Goal: Task Accomplishment & Management: Use online tool/utility

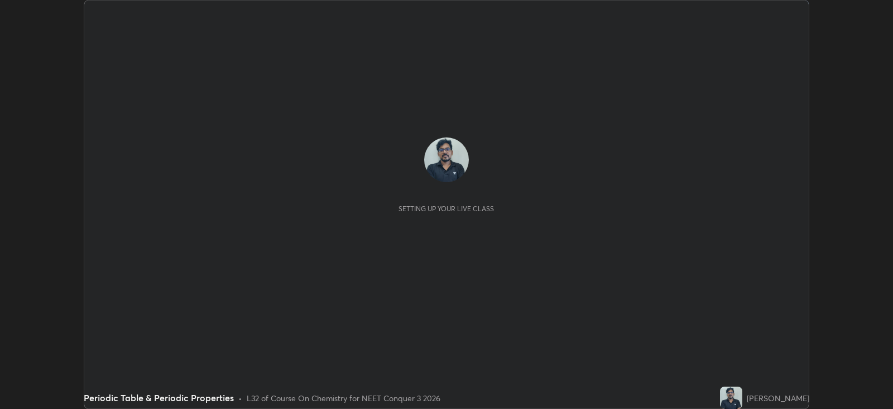
scroll to position [408, 892]
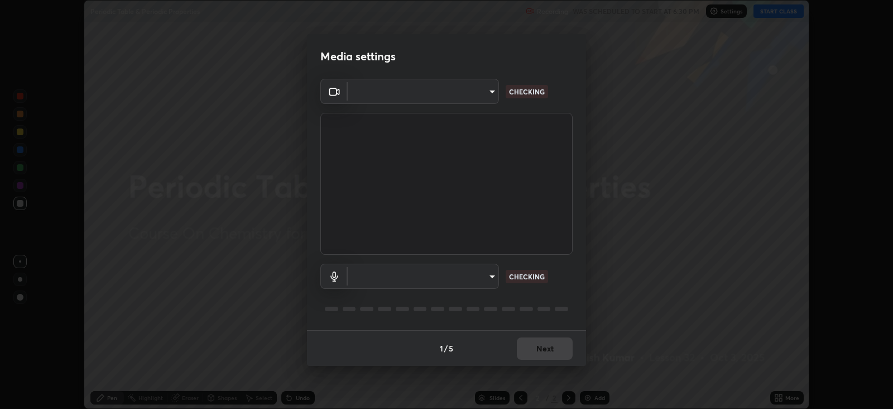
type input "db11550c6627cd1456fd7c992929e7e19338e9c76f4b1d491d27fd0e93a561d0"
type input "d805ff438e7078c1de71cb4717de75612b37844973a4f27df63e8d5766dad93f"
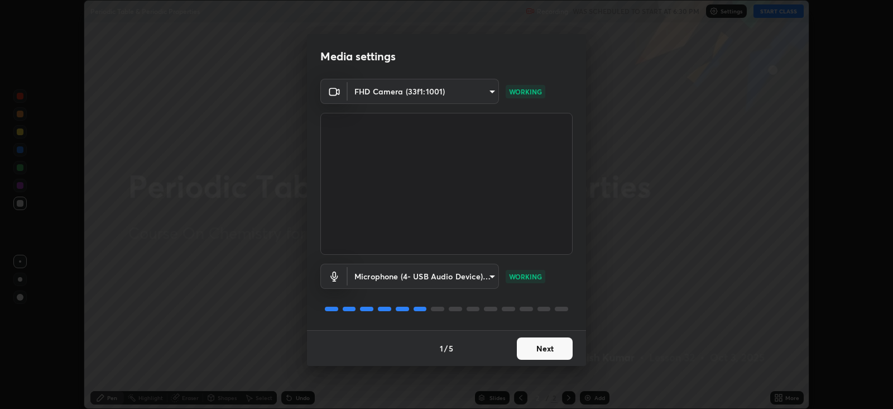
click at [555, 350] on button "Next" at bounding box center [545, 348] width 56 height 22
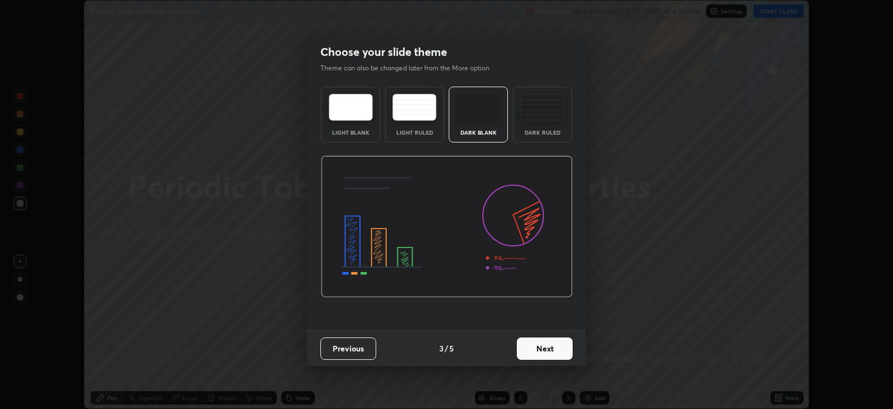
click at [556, 346] on button "Next" at bounding box center [545, 348] width 56 height 22
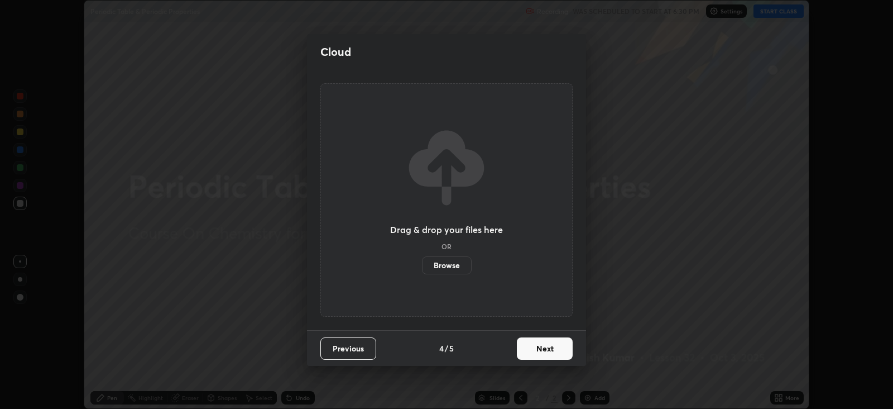
click at [555, 344] on button "Next" at bounding box center [545, 348] width 56 height 22
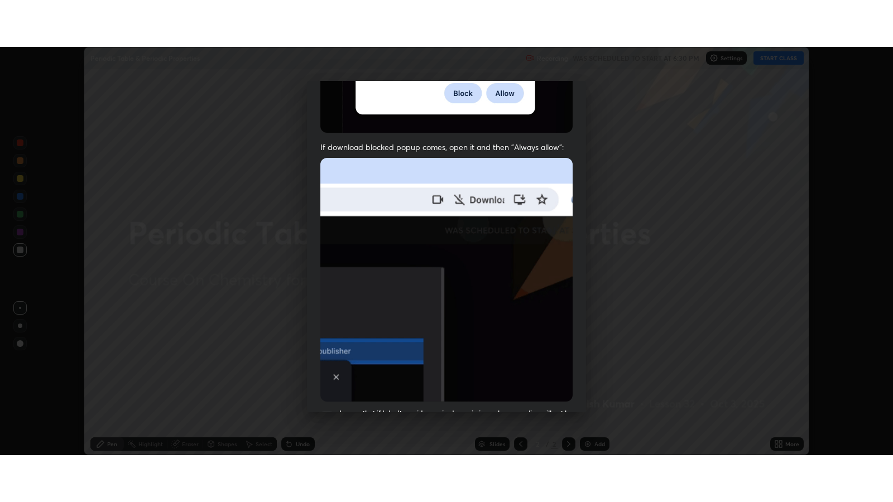
scroll to position [226, 0]
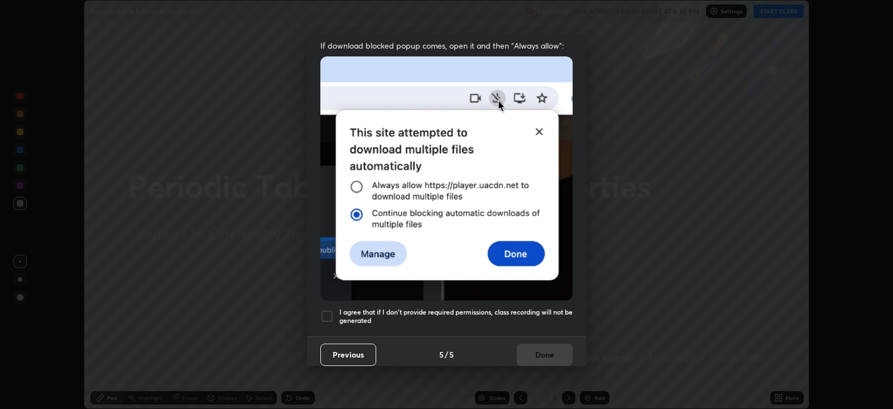
click at [329, 309] on div at bounding box center [326, 315] width 13 height 13
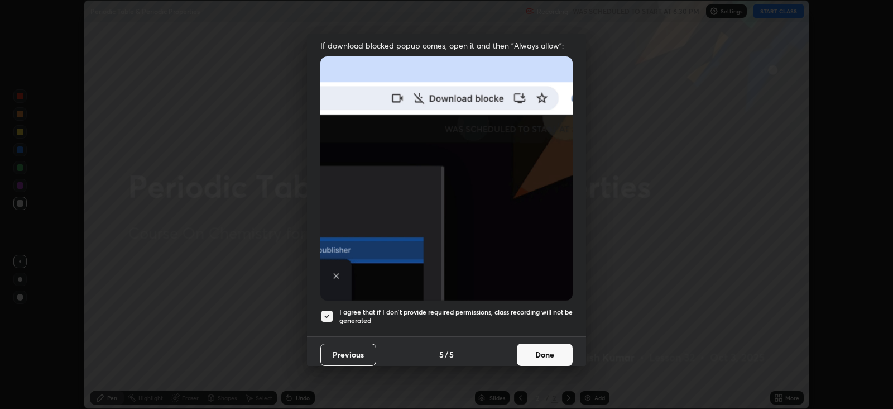
click at [541, 344] on button "Done" at bounding box center [545, 354] width 56 height 22
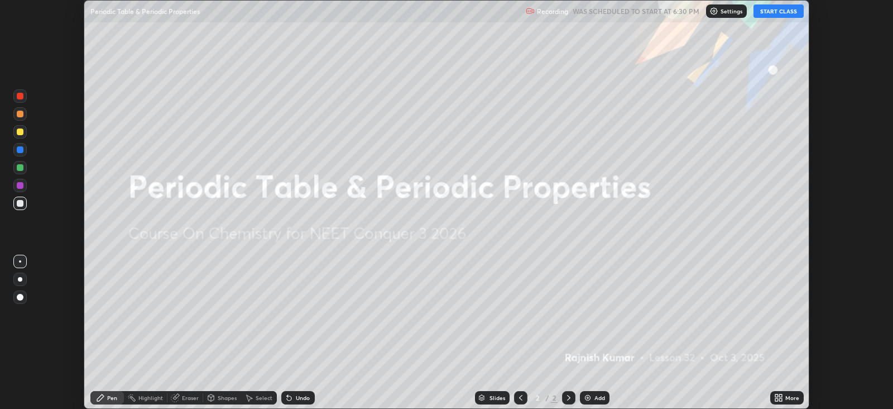
click at [784, 11] on button "START CLASS" at bounding box center [779, 10] width 50 height 13
click at [779, 395] on icon at bounding box center [778, 397] width 9 height 9
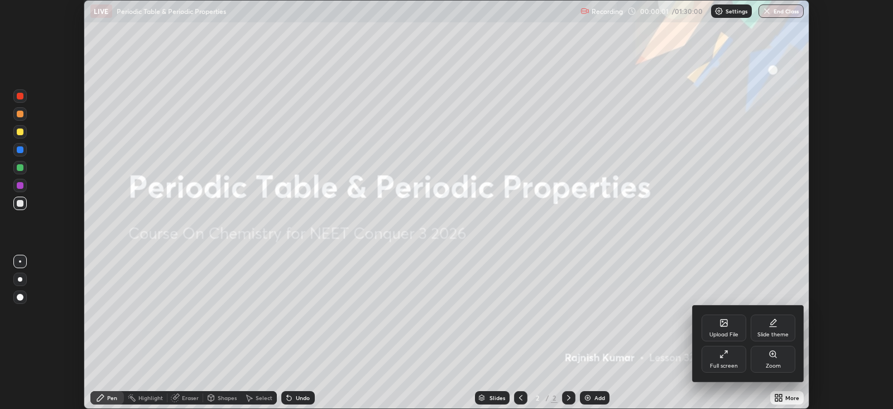
click at [728, 363] on div "Full screen" at bounding box center [724, 366] width 28 height 6
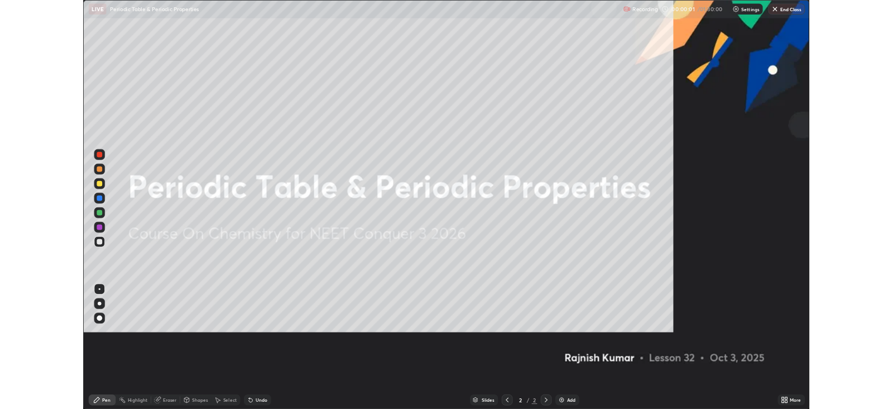
scroll to position [502, 892]
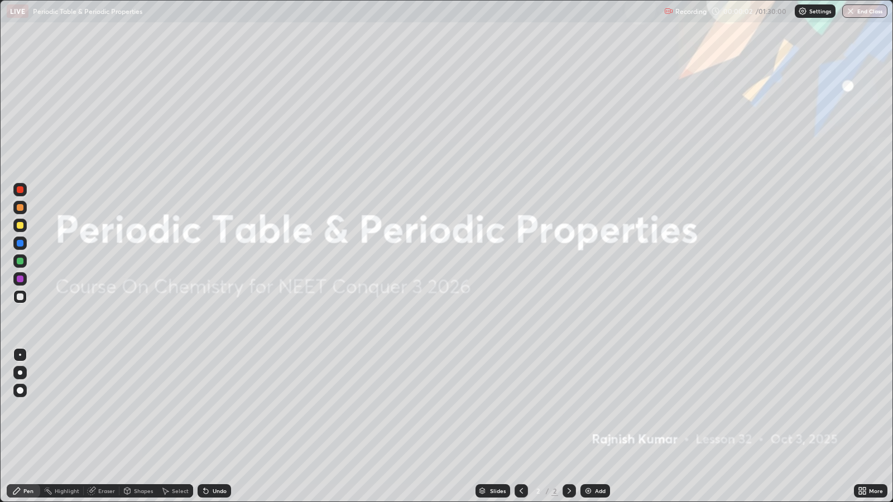
click at [595, 408] on div "Add" at bounding box center [600, 491] width 11 height 6
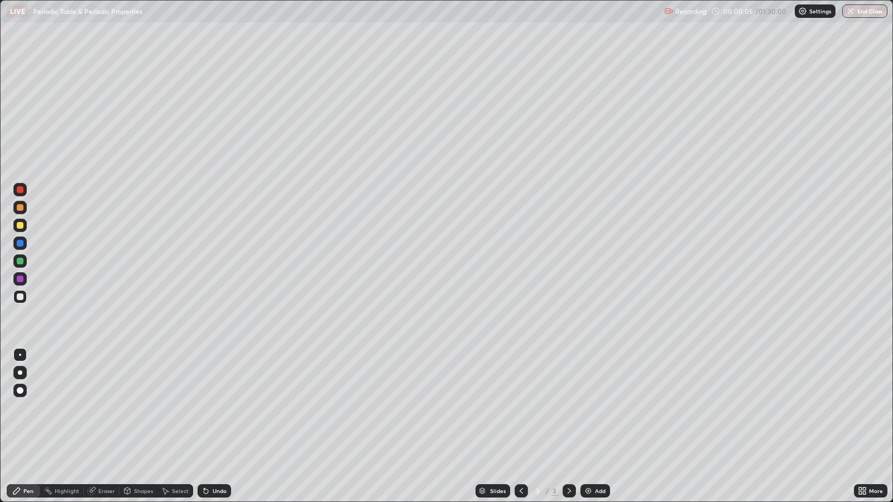
click at [20, 229] on div at bounding box center [20, 225] width 7 height 7
click at [20, 391] on div at bounding box center [20, 390] width 7 height 7
click at [23, 260] on div at bounding box center [20, 261] width 7 height 7
click at [20, 299] on div at bounding box center [20, 297] width 7 height 7
click at [21, 296] on div at bounding box center [20, 297] width 7 height 7
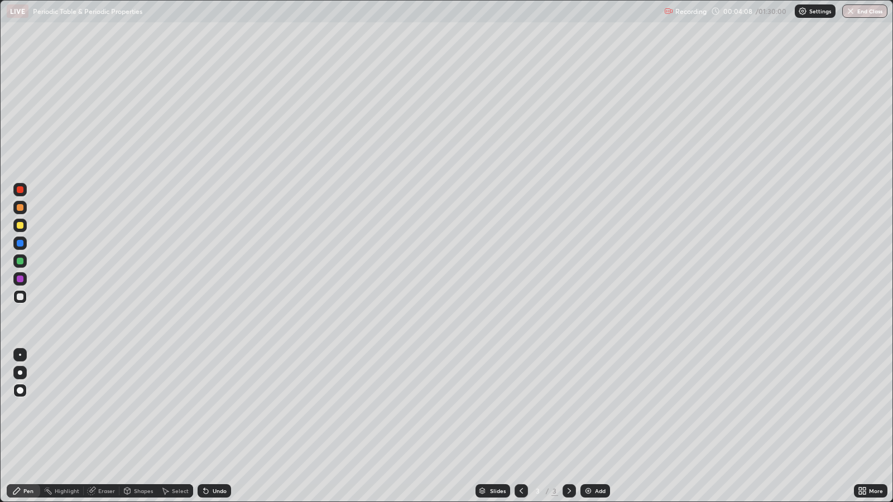
click at [220, 408] on div "Undo" at bounding box center [220, 491] width 14 height 6
click at [22, 223] on div at bounding box center [20, 225] width 7 height 7
click at [212, 408] on div "Undo" at bounding box center [214, 490] width 33 height 13
click at [20, 297] on div at bounding box center [20, 297] width 7 height 7
click at [138, 408] on div "Shapes" at bounding box center [143, 491] width 19 height 6
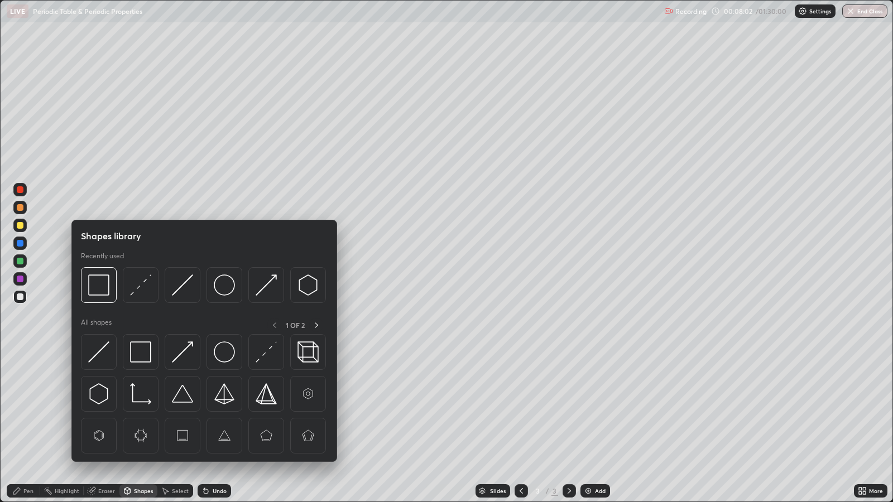
click at [143, 348] on img at bounding box center [140, 352] width 21 height 21
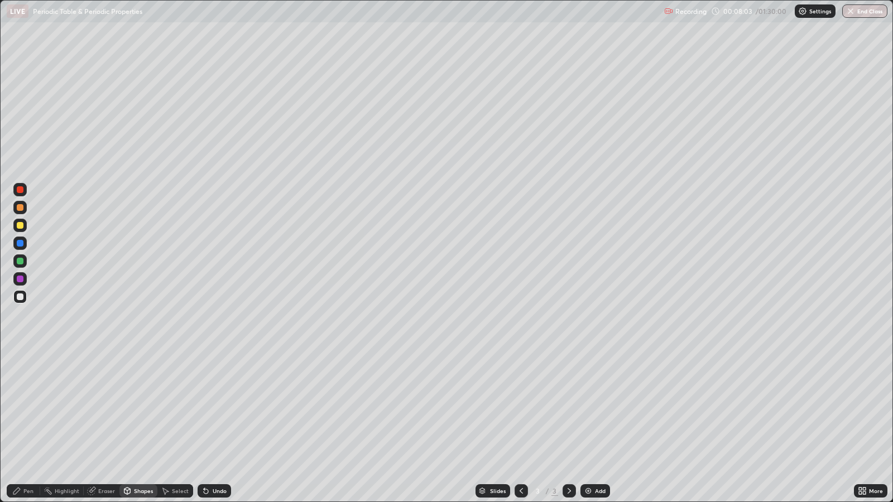
click at [17, 279] on div at bounding box center [20, 279] width 7 height 7
click at [106, 408] on div "Eraser" at bounding box center [106, 491] width 17 height 6
click at [22, 408] on div "Pen" at bounding box center [23, 490] width 33 height 13
click at [217, 408] on div "Undo" at bounding box center [220, 491] width 14 height 6
click at [20, 296] on div at bounding box center [20, 297] width 7 height 7
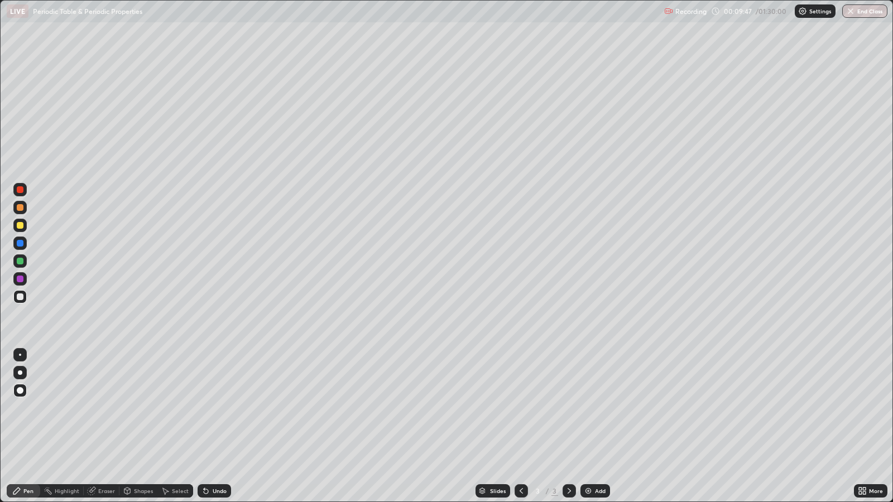
click at [595, 408] on div "Add" at bounding box center [600, 491] width 11 height 6
click at [220, 408] on div "Undo" at bounding box center [220, 491] width 14 height 6
click at [228, 408] on div "Undo" at bounding box center [214, 490] width 33 height 13
click at [20, 225] on div at bounding box center [20, 225] width 7 height 7
click at [220, 408] on div "Undo" at bounding box center [214, 490] width 33 height 13
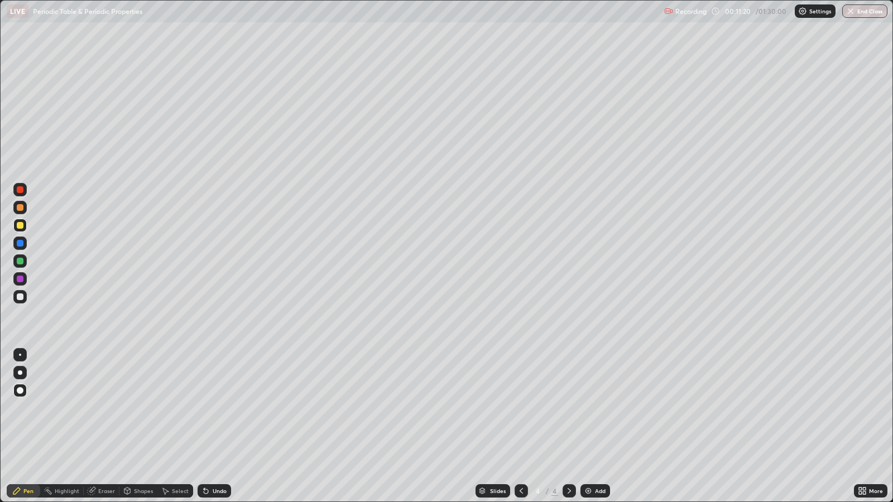
click at [219, 408] on div "Undo" at bounding box center [220, 491] width 14 height 6
click at [216, 408] on div "Undo" at bounding box center [220, 491] width 14 height 6
click at [210, 408] on div "Undo" at bounding box center [214, 490] width 33 height 13
click at [145, 408] on div "Shapes" at bounding box center [143, 491] width 19 height 6
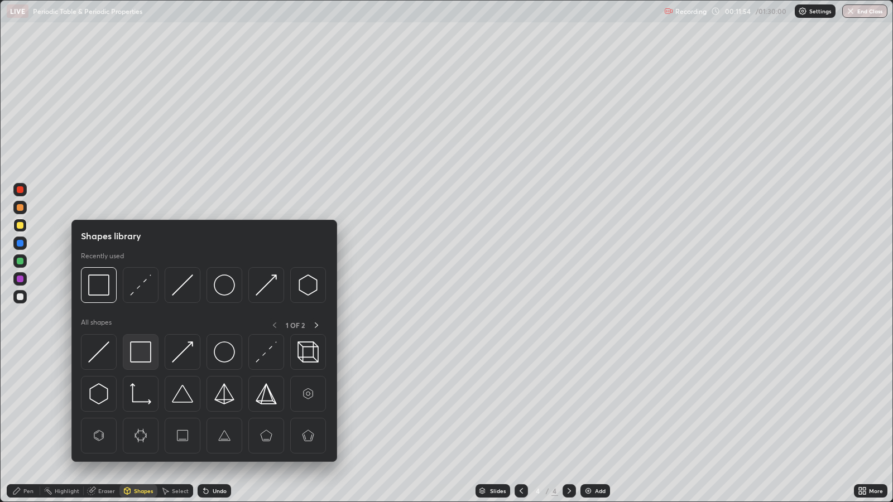
click at [141, 357] on img at bounding box center [140, 352] width 21 height 21
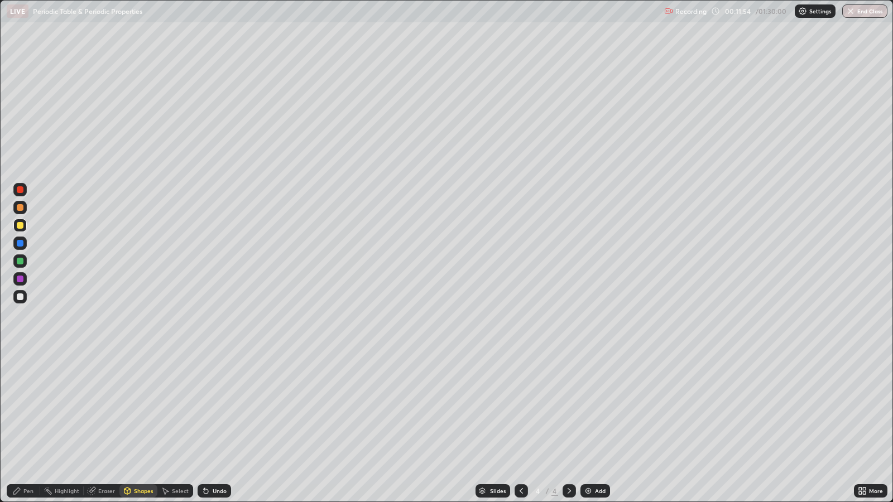
click at [22, 278] on div at bounding box center [20, 279] width 7 height 7
click at [218, 408] on div "Undo" at bounding box center [220, 491] width 14 height 6
click at [31, 408] on div "Pen" at bounding box center [28, 491] width 10 height 6
click at [22, 258] on div at bounding box center [20, 261] width 7 height 7
click at [22, 298] on div at bounding box center [20, 297] width 7 height 7
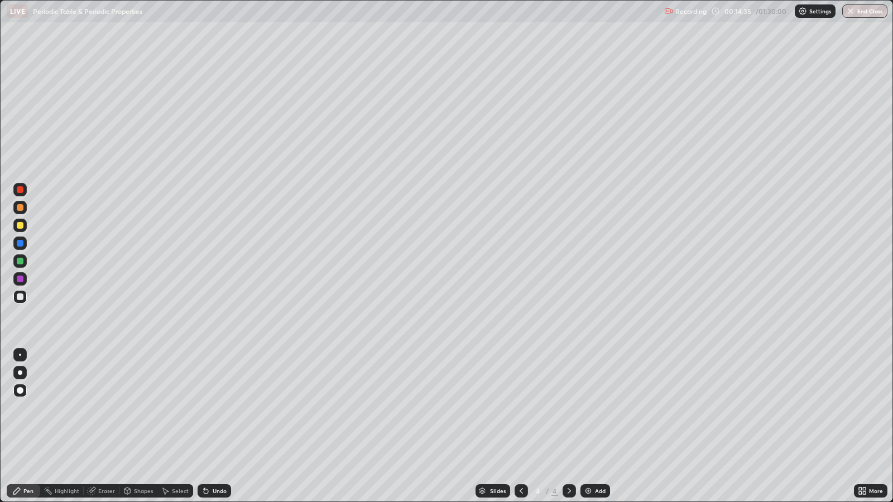
click at [590, 408] on img at bounding box center [588, 491] width 9 height 9
click at [26, 408] on div "Pen" at bounding box center [28, 491] width 10 height 6
click at [21, 262] on div at bounding box center [20, 261] width 7 height 7
click at [213, 408] on div "Undo" at bounding box center [220, 491] width 14 height 6
click at [219, 408] on div "Undo" at bounding box center [214, 490] width 33 height 13
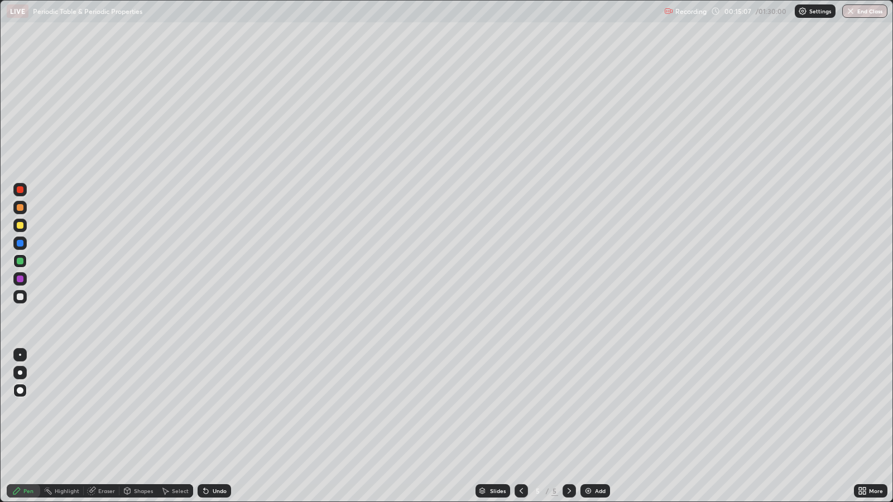
click at [20, 225] on div at bounding box center [20, 225] width 7 height 7
click at [20, 296] on div at bounding box center [20, 297] width 7 height 7
click at [20, 225] on div at bounding box center [20, 225] width 7 height 7
click at [21, 299] on div at bounding box center [20, 297] width 7 height 7
click at [21, 225] on div at bounding box center [20, 225] width 7 height 7
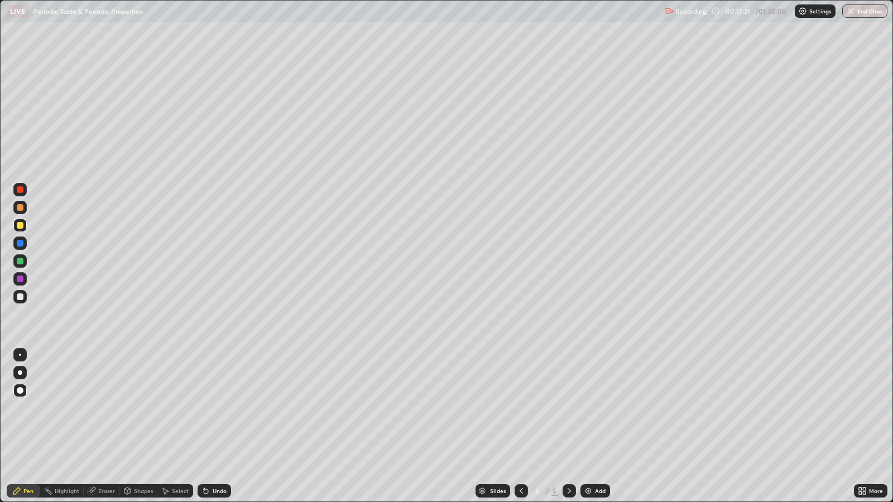
click at [22, 296] on div at bounding box center [20, 297] width 7 height 7
click at [522, 408] on div at bounding box center [521, 490] width 13 height 13
click at [569, 408] on icon at bounding box center [569, 491] width 9 height 9
click at [599, 408] on div "Add" at bounding box center [600, 491] width 11 height 6
click at [20, 225] on div at bounding box center [20, 225] width 7 height 7
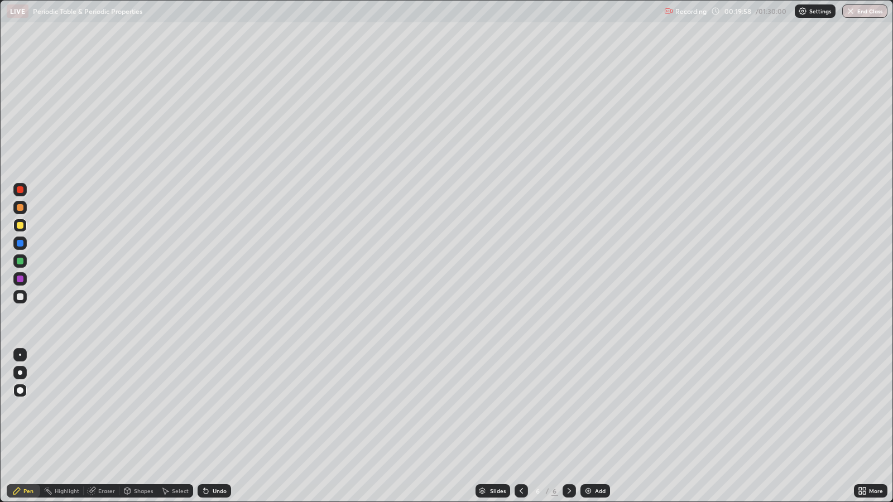
click at [20, 261] on div at bounding box center [20, 261] width 7 height 7
click at [20, 225] on div at bounding box center [20, 225] width 7 height 7
click at [22, 263] on div at bounding box center [20, 261] width 7 height 7
click at [20, 276] on div at bounding box center [20, 279] width 7 height 7
click at [20, 296] on div at bounding box center [20, 297] width 7 height 7
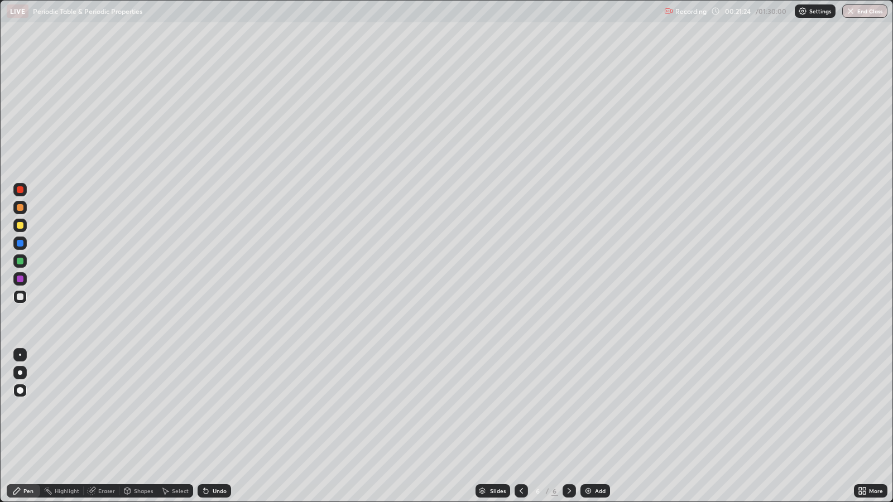
click at [213, 408] on div "Undo" at bounding box center [220, 491] width 14 height 6
click at [20, 224] on div at bounding box center [20, 225] width 7 height 7
click at [172, 408] on div "Select" at bounding box center [180, 491] width 17 height 6
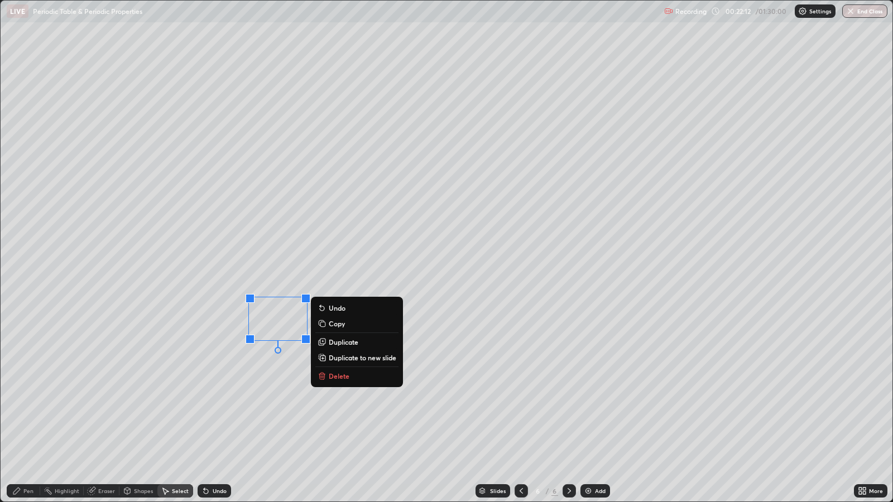
click at [28, 408] on div "Pen" at bounding box center [28, 491] width 10 height 6
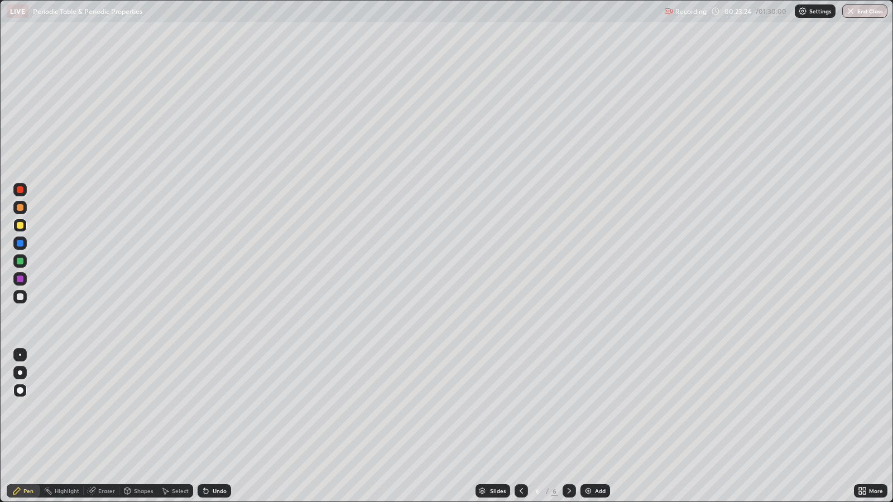
click at [219, 408] on div "Undo" at bounding box center [220, 491] width 14 height 6
click at [602, 408] on div "Add" at bounding box center [600, 491] width 11 height 6
click at [20, 208] on div at bounding box center [20, 207] width 7 height 7
click at [218, 408] on div "Undo" at bounding box center [220, 491] width 14 height 6
click at [220, 408] on div "Undo" at bounding box center [220, 491] width 14 height 6
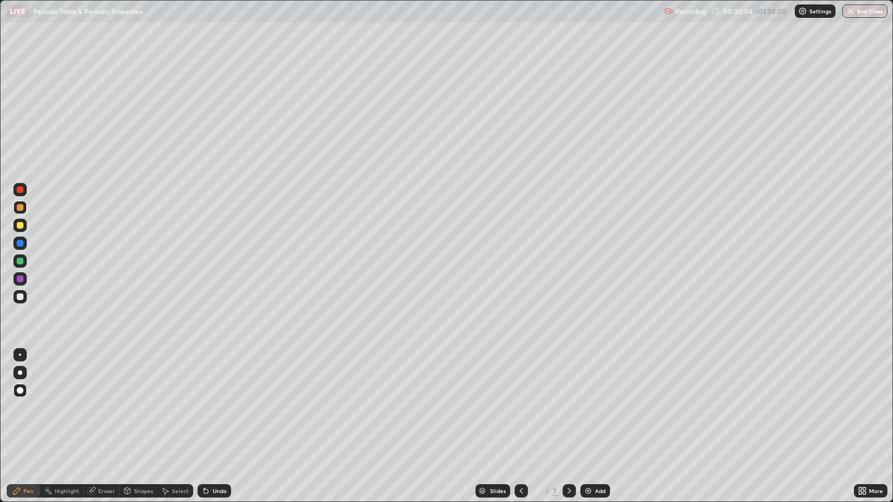
click at [22, 277] on div at bounding box center [20, 279] width 7 height 7
click at [599, 408] on div "Add" at bounding box center [600, 491] width 11 height 6
click at [20, 224] on div at bounding box center [20, 225] width 7 height 7
click at [140, 408] on div "Shapes" at bounding box center [143, 491] width 19 height 6
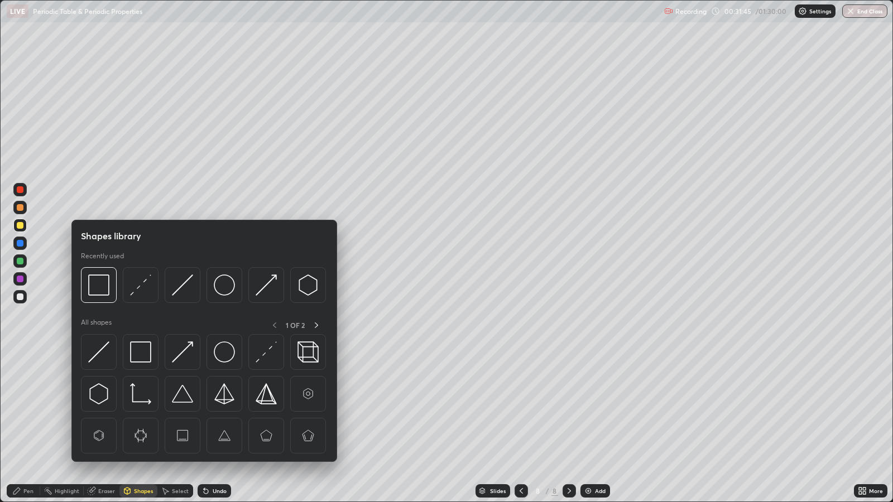
click at [18, 276] on div at bounding box center [20, 279] width 7 height 7
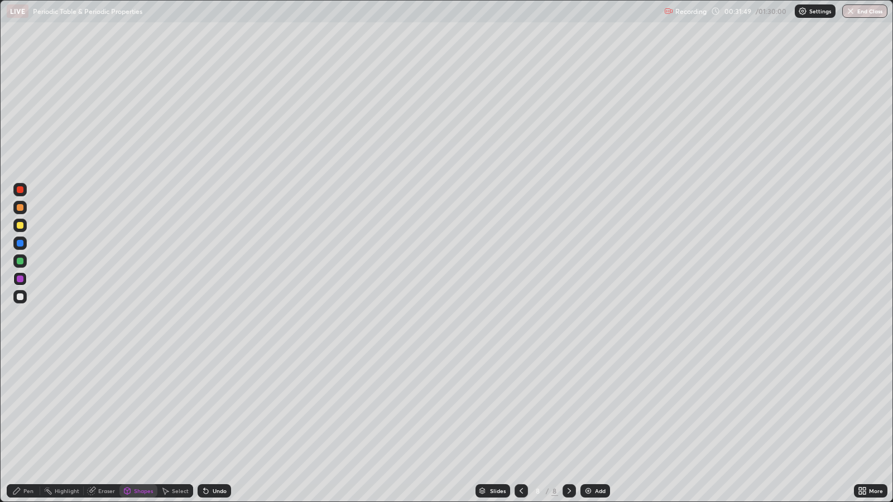
click at [181, 408] on div "Select" at bounding box center [180, 491] width 17 height 6
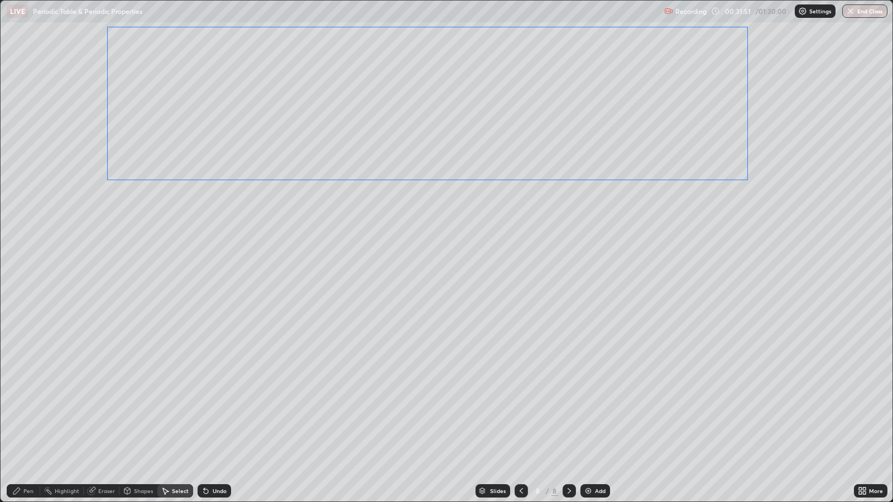
click at [201, 162] on div "0 ° Undo Copy Duplicate Duplicate to new slide Delete" at bounding box center [447, 251] width 892 height 501
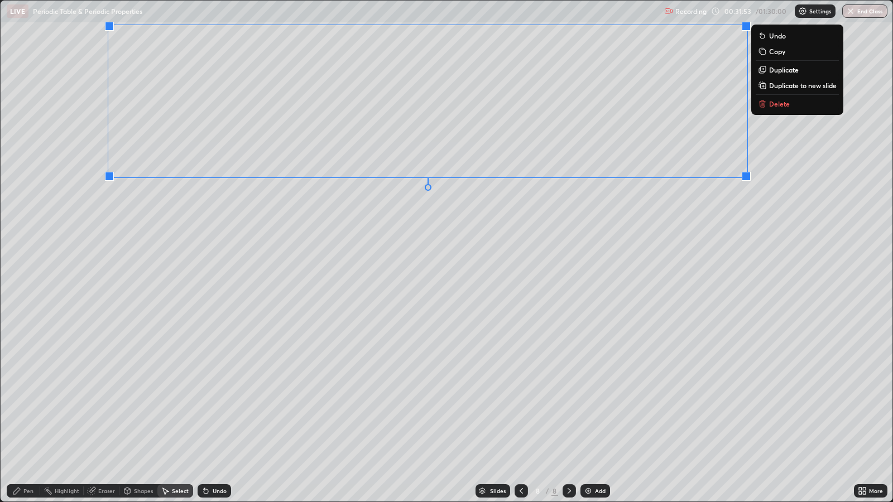
click at [600, 333] on div "0 ° Undo Copy Duplicate Duplicate to new slide Delete" at bounding box center [447, 251] width 892 height 501
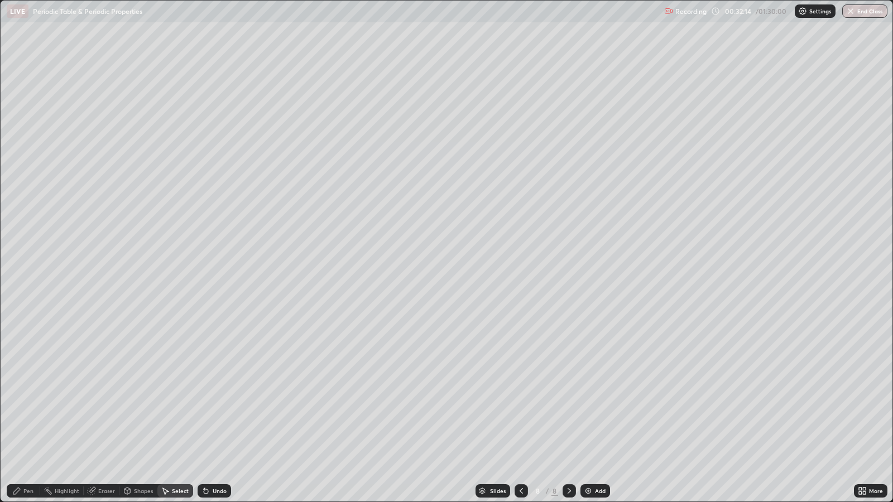
click at [30, 408] on div "Pen" at bounding box center [28, 491] width 10 height 6
click at [20, 228] on div at bounding box center [20, 225] width 7 height 7
click at [223, 408] on div "Undo" at bounding box center [214, 490] width 33 height 13
click at [601, 408] on div "Add" at bounding box center [600, 491] width 11 height 6
click at [20, 263] on div at bounding box center [20, 261] width 7 height 7
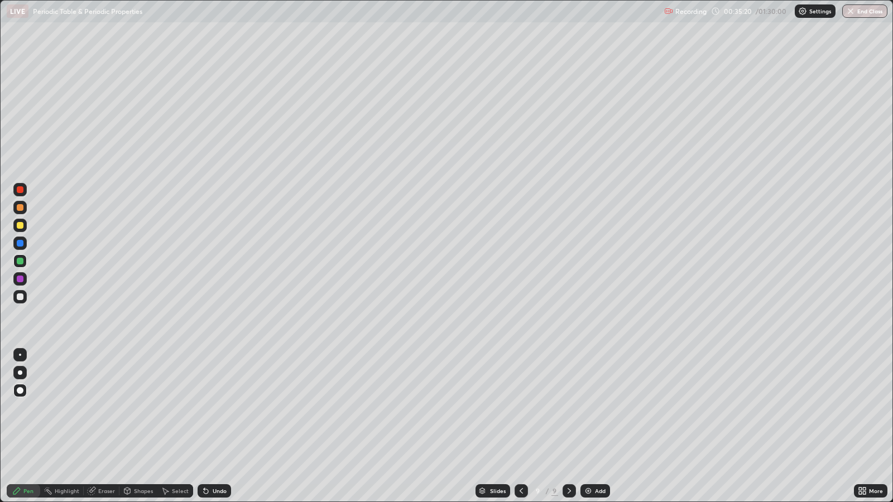
click at [22, 282] on div at bounding box center [20, 279] width 7 height 7
click at [18, 228] on div at bounding box center [20, 225] width 7 height 7
click at [218, 408] on div "Undo" at bounding box center [220, 491] width 14 height 6
click at [21, 260] on div at bounding box center [20, 261] width 7 height 7
click at [22, 224] on div at bounding box center [20, 225] width 7 height 7
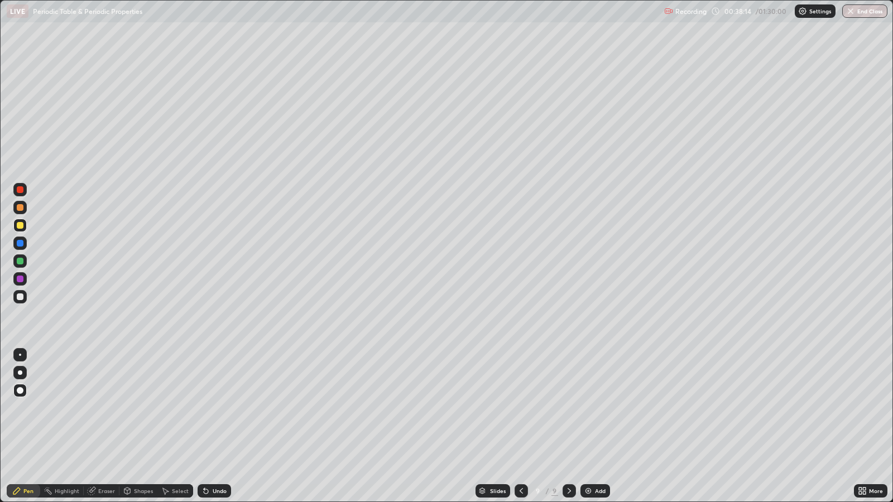
click at [21, 261] on div at bounding box center [20, 261] width 7 height 7
click at [22, 278] on div at bounding box center [20, 279] width 7 height 7
click at [20, 262] on div at bounding box center [20, 261] width 7 height 7
click at [107, 408] on div "Eraser" at bounding box center [106, 491] width 17 height 6
click at [26, 408] on div "Pen" at bounding box center [28, 491] width 10 height 6
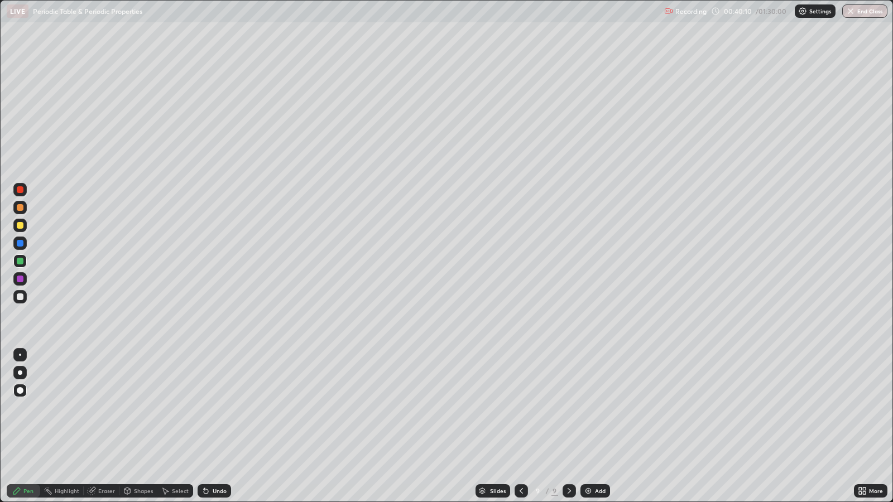
click at [20, 227] on div at bounding box center [20, 225] width 7 height 7
click at [595, 408] on div "Add" at bounding box center [600, 491] width 11 height 6
click at [519, 408] on icon at bounding box center [520, 491] width 9 height 9
click at [568, 408] on icon at bounding box center [569, 491] width 9 height 9
click at [22, 228] on div at bounding box center [20, 225] width 7 height 7
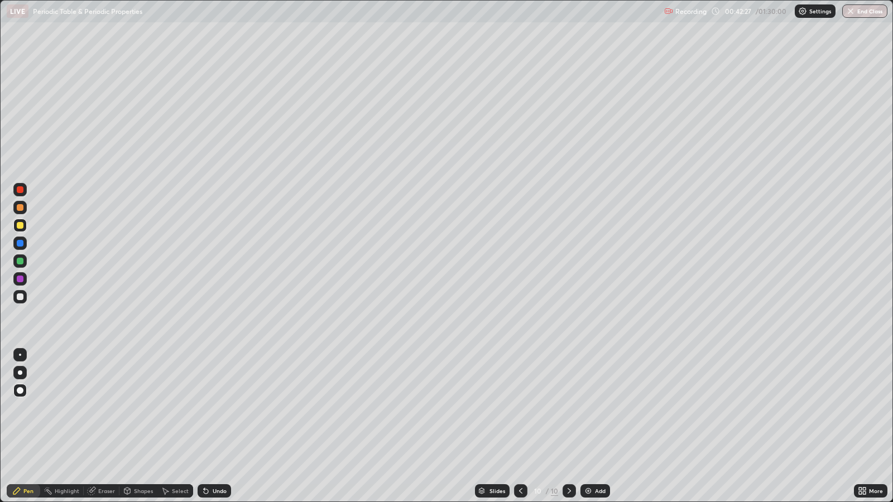
click at [21, 279] on div at bounding box center [20, 279] width 7 height 7
click at [217, 408] on div "Undo" at bounding box center [220, 491] width 14 height 6
click at [20, 260] on div at bounding box center [20, 261] width 7 height 7
click at [20, 223] on div at bounding box center [20, 225] width 7 height 7
click at [19, 279] on div at bounding box center [20, 279] width 7 height 7
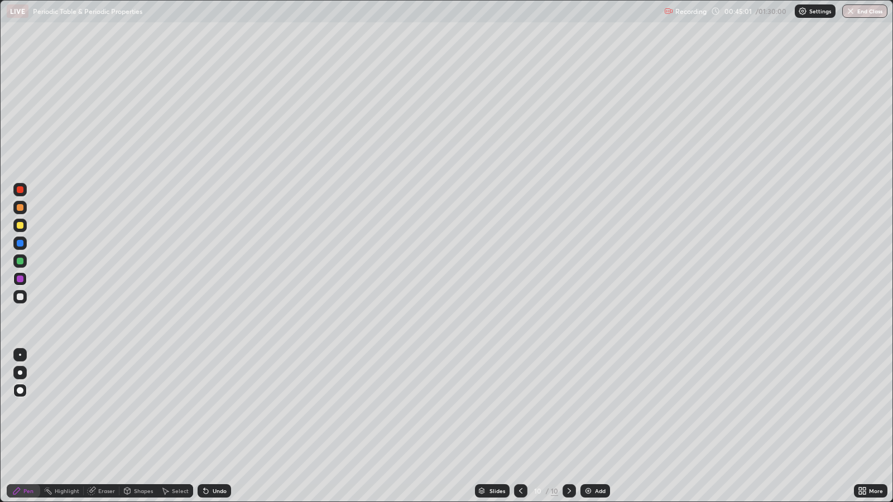
click at [214, 408] on div "Undo" at bounding box center [220, 491] width 14 height 6
click at [217, 408] on div "Undo" at bounding box center [220, 491] width 14 height 6
click at [218, 408] on div "Undo" at bounding box center [220, 491] width 14 height 6
click at [220, 408] on div "Undo" at bounding box center [214, 490] width 33 height 13
click at [222, 408] on div "Undo" at bounding box center [214, 490] width 33 height 13
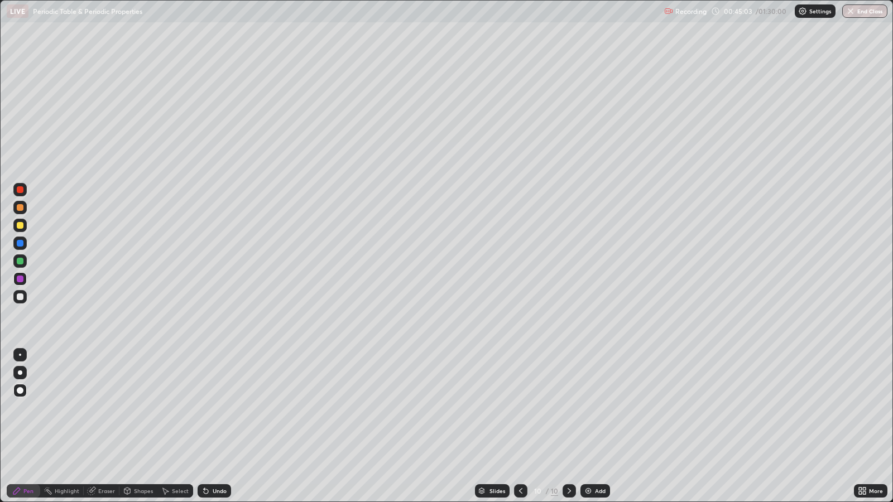
click at [220, 408] on div "Undo" at bounding box center [214, 490] width 33 height 13
click at [599, 408] on div "Add" at bounding box center [595, 490] width 30 height 13
click at [22, 226] on div at bounding box center [20, 225] width 7 height 7
click at [140, 408] on div "Shapes" at bounding box center [143, 491] width 19 height 6
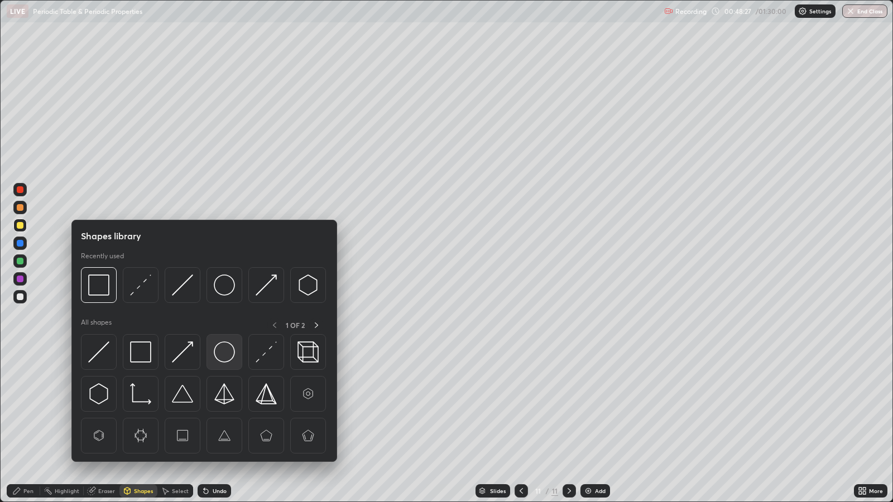
click at [227, 357] on img at bounding box center [224, 352] width 21 height 21
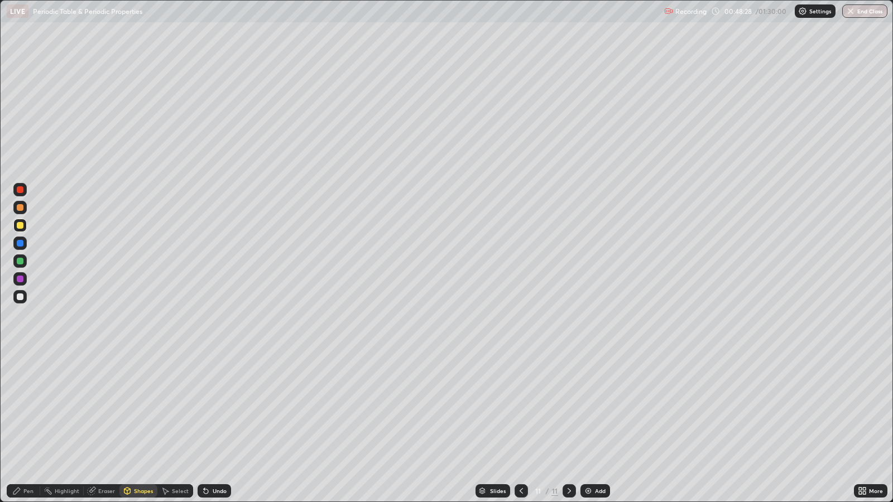
click at [22, 299] on div at bounding box center [20, 297] width 7 height 7
click at [31, 408] on div "Pen" at bounding box center [28, 491] width 10 height 6
click at [20, 243] on div at bounding box center [20, 243] width 7 height 7
click at [23, 223] on div at bounding box center [19, 225] width 13 height 13
click at [134, 408] on div "Shapes" at bounding box center [143, 491] width 19 height 6
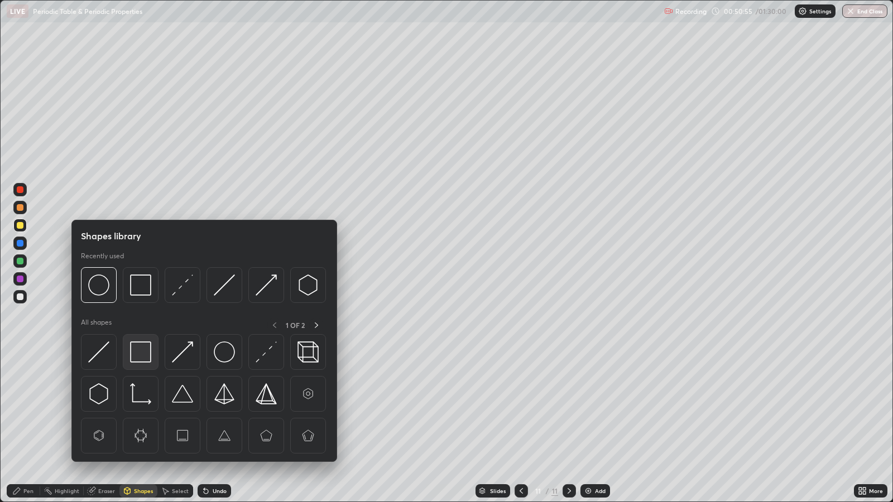
click at [145, 348] on img at bounding box center [140, 352] width 21 height 21
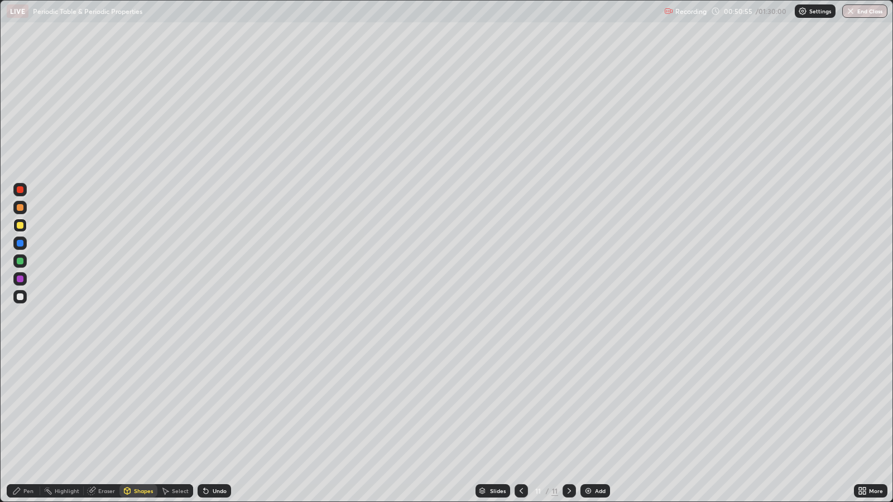
click at [22, 275] on div at bounding box center [19, 278] width 13 height 13
click at [28, 408] on div "Pen" at bounding box center [28, 491] width 10 height 6
click at [22, 280] on div at bounding box center [20, 279] width 7 height 7
click at [207, 408] on icon at bounding box center [205, 491] width 9 height 9
click at [20, 297] on div at bounding box center [20, 297] width 7 height 7
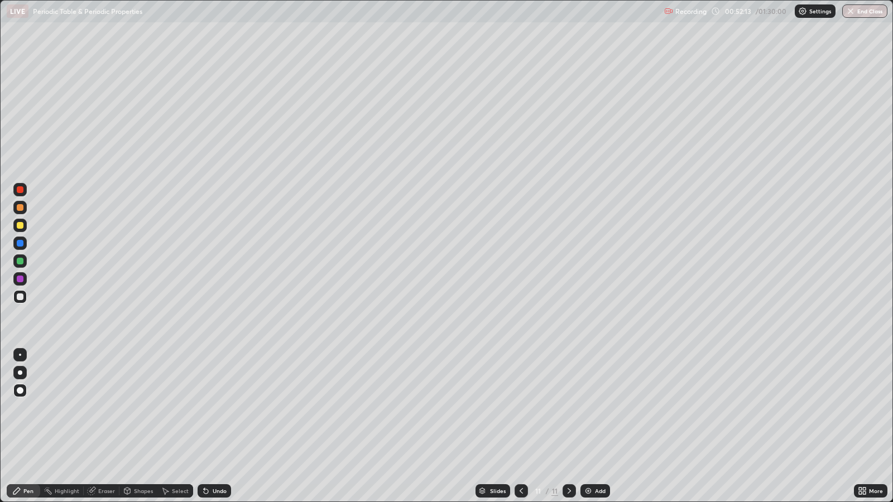
click at [144, 408] on div "Shapes" at bounding box center [143, 491] width 19 height 6
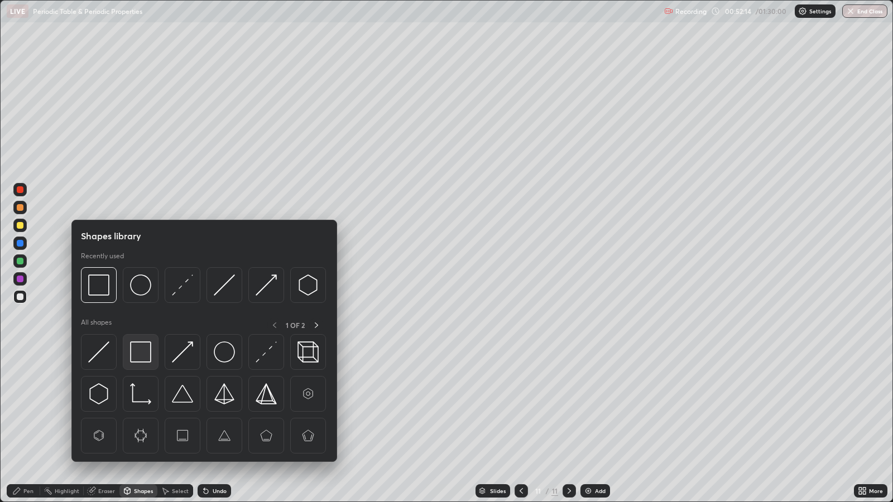
click at [141, 356] on img at bounding box center [140, 352] width 21 height 21
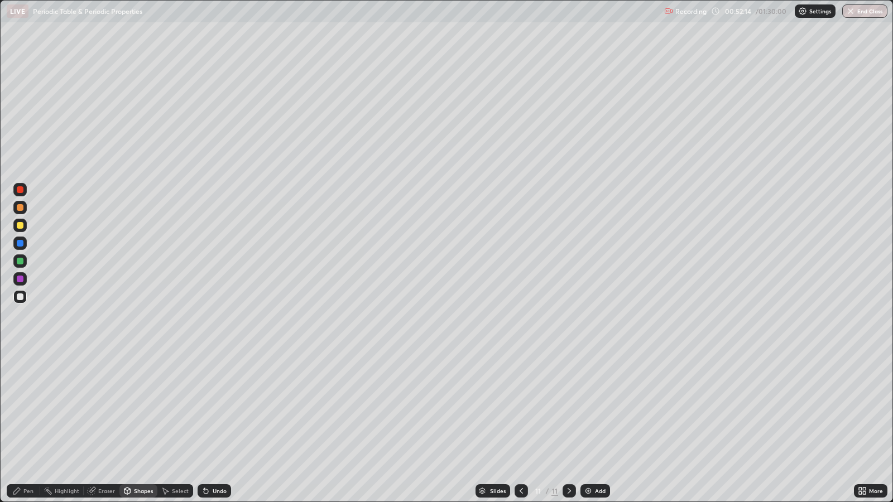
click at [20, 276] on div at bounding box center [20, 279] width 7 height 7
click at [603, 408] on div "Add" at bounding box center [600, 491] width 11 height 6
click at [20, 223] on div at bounding box center [20, 225] width 7 height 7
click at [30, 408] on div "Pen" at bounding box center [28, 491] width 10 height 6
click at [217, 408] on div "Undo" at bounding box center [220, 491] width 14 height 6
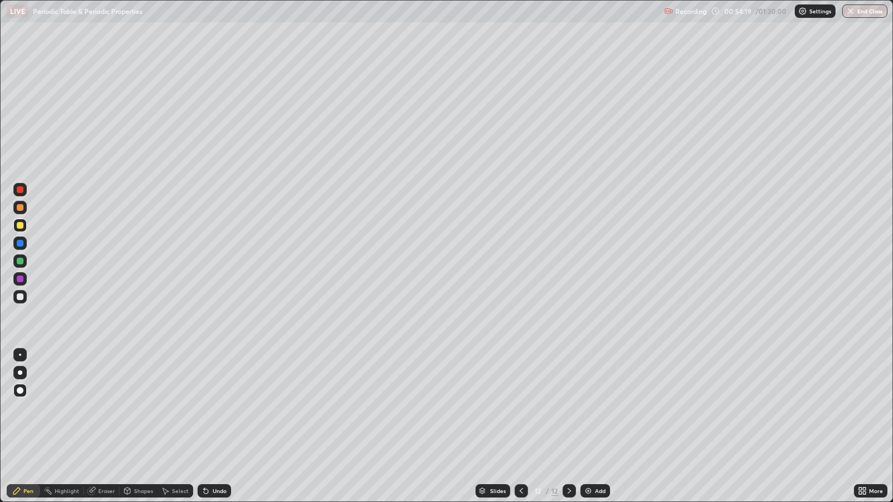
click at [218, 408] on div "Undo" at bounding box center [214, 490] width 33 height 13
click at [204, 408] on icon at bounding box center [206, 492] width 4 height 4
click at [208, 408] on icon at bounding box center [205, 491] width 9 height 9
click at [18, 264] on div at bounding box center [20, 261] width 7 height 7
click at [179, 408] on div "Select" at bounding box center [180, 491] width 17 height 6
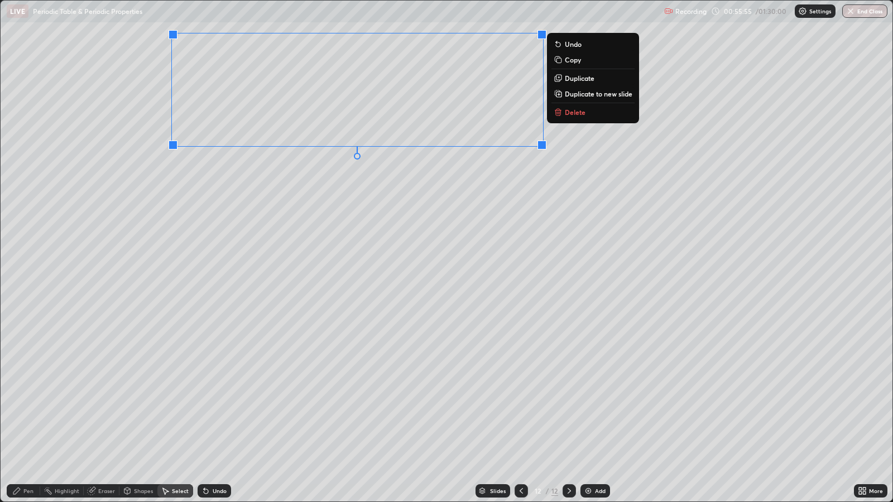
click at [521, 199] on div "0 ° Undo Copy Duplicate Duplicate to new slide Delete" at bounding box center [447, 251] width 892 height 501
click at [593, 78] on p "Duplicate" at bounding box center [580, 78] width 30 height 9
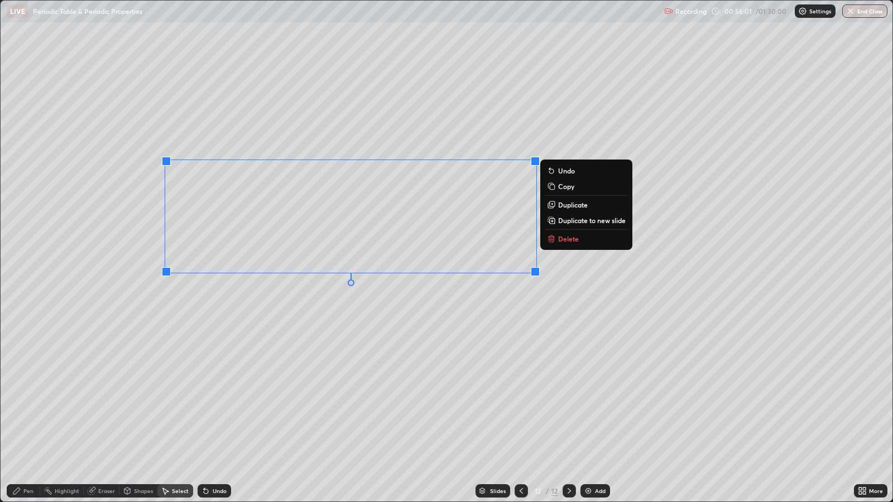
click at [516, 323] on div "0 ° Undo Copy Duplicate Duplicate to new slide Delete" at bounding box center [447, 251] width 892 height 501
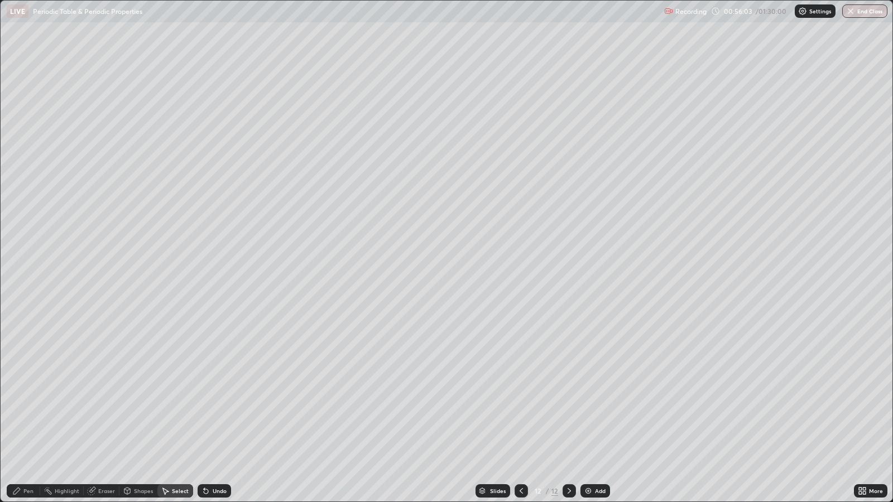
click at [31, 408] on div "Pen" at bounding box center [28, 491] width 10 height 6
click at [105, 408] on div "Eraser" at bounding box center [106, 491] width 17 height 6
click at [30, 408] on div "Pen" at bounding box center [28, 491] width 10 height 6
click at [21, 296] on div at bounding box center [20, 297] width 7 height 7
click at [20, 278] on div at bounding box center [20, 279] width 7 height 7
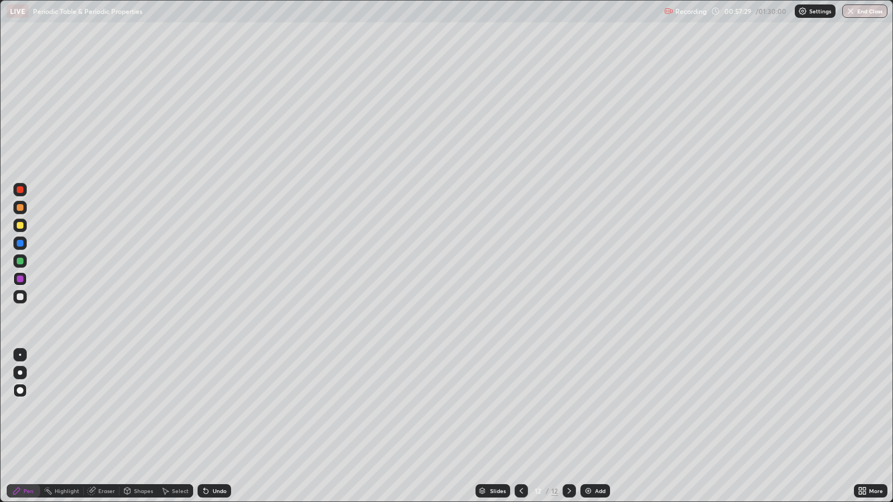
click at [20, 225] on div at bounding box center [20, 225] width 7 height 7
click at [222, 408] on div "Undo" at bounding box center [220, 491] width 14 height 6
click at [22, 268] on div at bounding box center [19, 261] width 13 height 18
click at [219, 408] on div "Undo" at bounding box center [220, 491] width 14 height 6
click at [143, 408] on div "Shapes" at bounding box center [143, 491] width 19 height 6
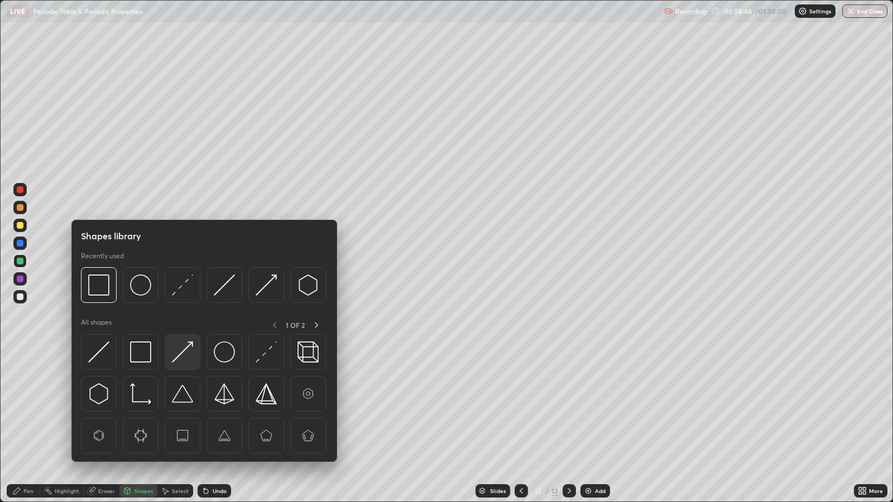
click at [184, 358] on img at bounding box center [182, 352] width 21 height 21
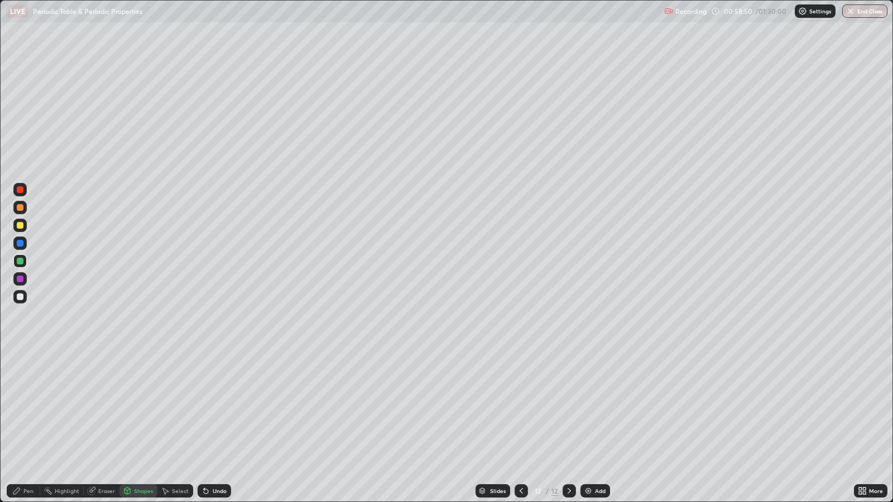
click at [20, 277] on div at bounding box center [20, 279] width 7 height 7
click at [218, 408] on div "Undo" at bounding box center [220, 491] width 14 height 6
click at [32, 408] on div "Pen" at bounding box center [28, 491] width 10 height 6
click at [20, 225] on div at bounding box center [20, 225] width 7 height 7
click at [601, 408] on div "Add" at bounding box center [600, 491] width 11 height 6
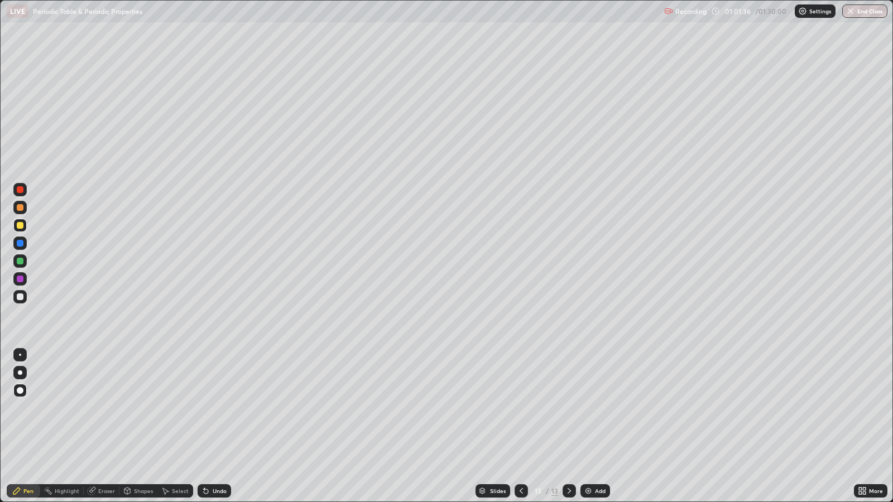
click at [20, 261] on div at bounding box center [20, 261] width 7 height 7
click at [22, 296] on div at bounding box center [20, 297] width 7 height 7
click at [17, 226] on div at bounding box center [20, 225] width 7 height 7
click at [146, 408] on div "Shapes" at bounding box center [143, 491] width 19 height 6
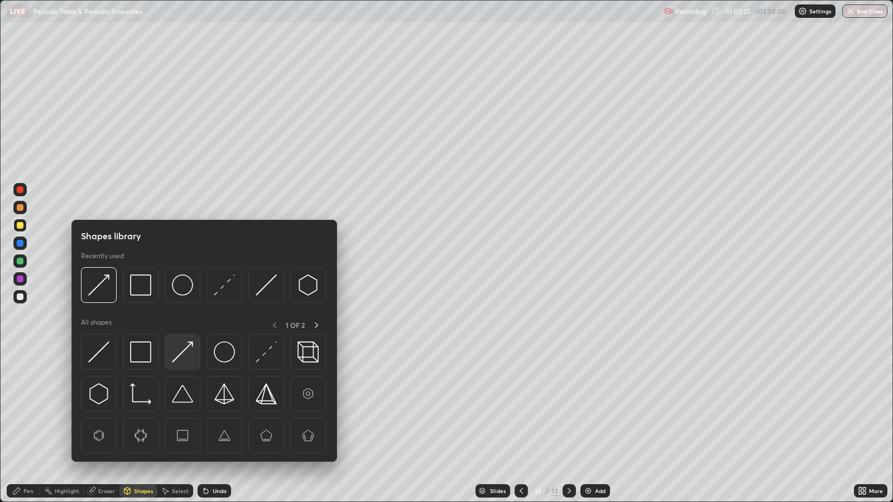
click at [182, 354] on img at bounding box center [182, 352] width 21 height 21
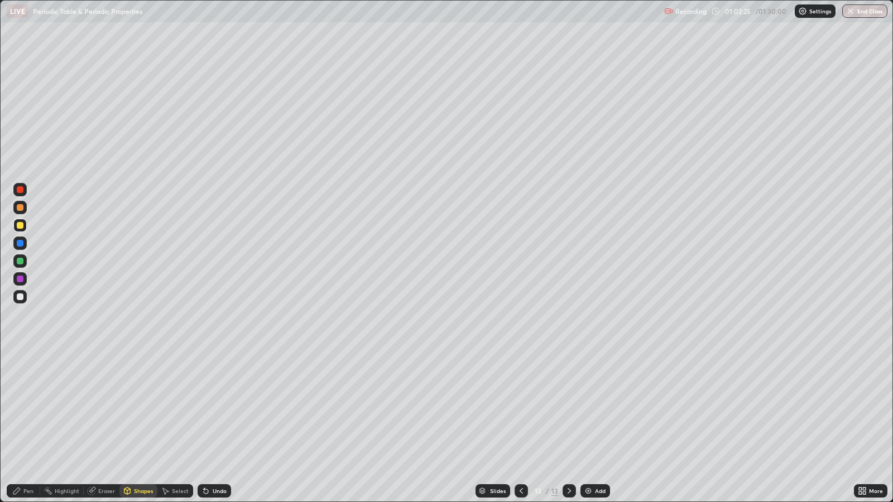
click at [22, 280] on div at bounding box center [20, 279] width 7 height 7
click at [22, 408] on div "Pen" at bounding box center [23, 490] width 33 height 13
click at [21, 279] on div at bounding box center [20, 279] width 7 height 7
click at [21, 299] on div at bounding box center [20, 297] width 7 height 7
click at [20, 261] on div at bounding box center [20, 261] width 7 height 7
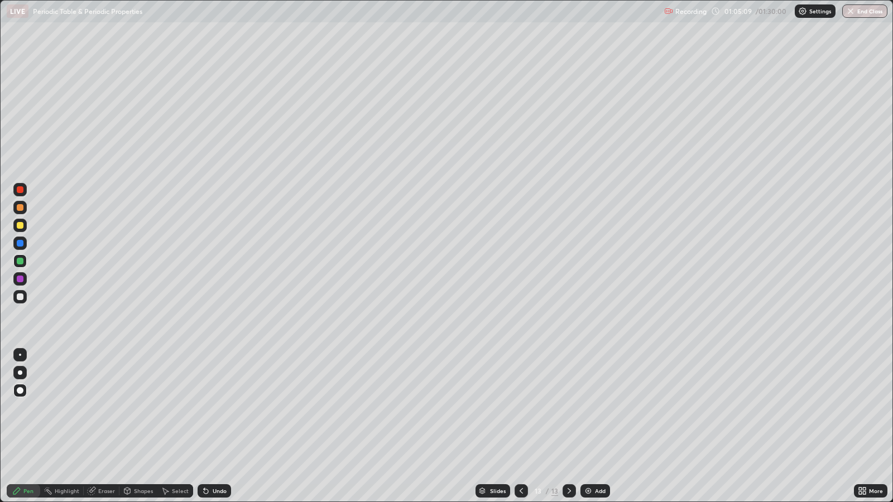
click at [217, 408] on div "Undo" at bounding box center [220, 491] width 14 height 6
click at [20, 226] on div at bounding box center [20, 225] width 7 height 7
click at [217, 408] on div "Undo" at bounding box center [220, 491] width 14 height 6
click at [140, 408] on div "Shapes" at bounding box center [143, 491] width 19 height 6
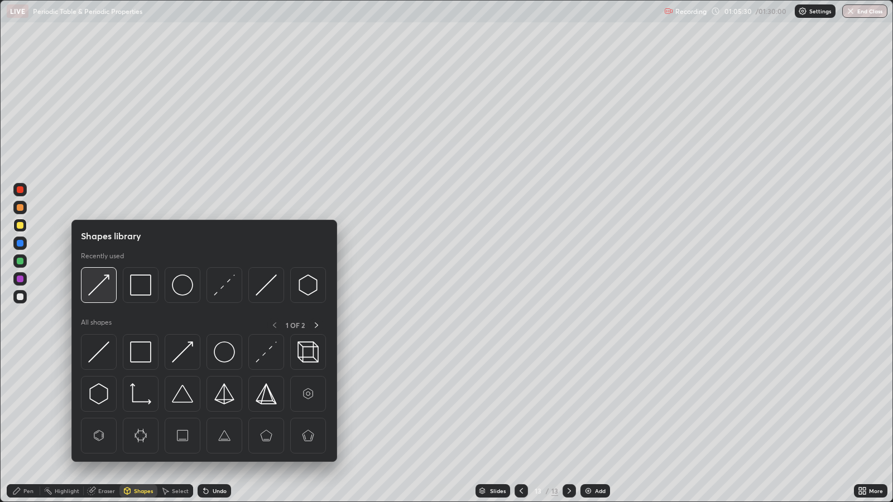
click at [104, 292] on img at bounding box center [98, 285] width 21 height 21
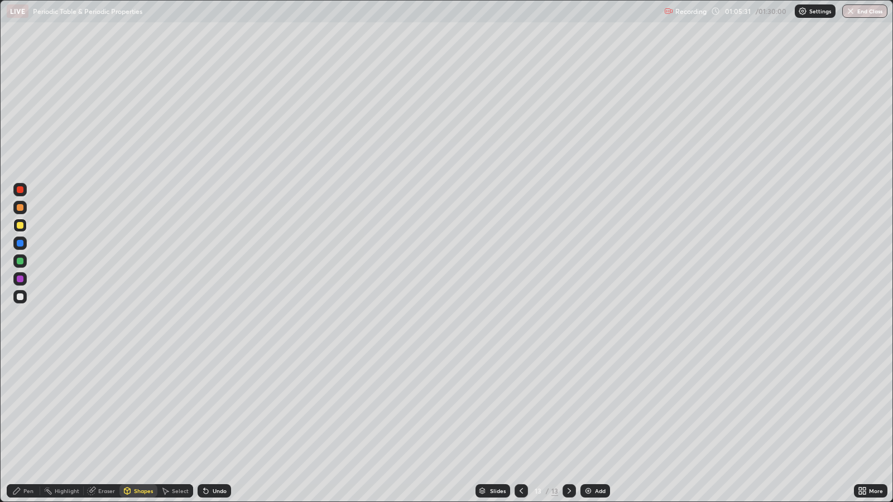
click at [20, 225] on div at bounding box center [20, 225] width 7 height 7
click at [592, 408] on div "Add" at bounding box center [595, 490] width 30 height 13
click at [28, 408] on div "Pen" at bounding box center [28, 491] width 10 height 6
click at [20, 224] on div at bounding box center [20, 225] width 7 height 7
click at [20, 296] on div at bounding box center [20, 297] width 7 height 7
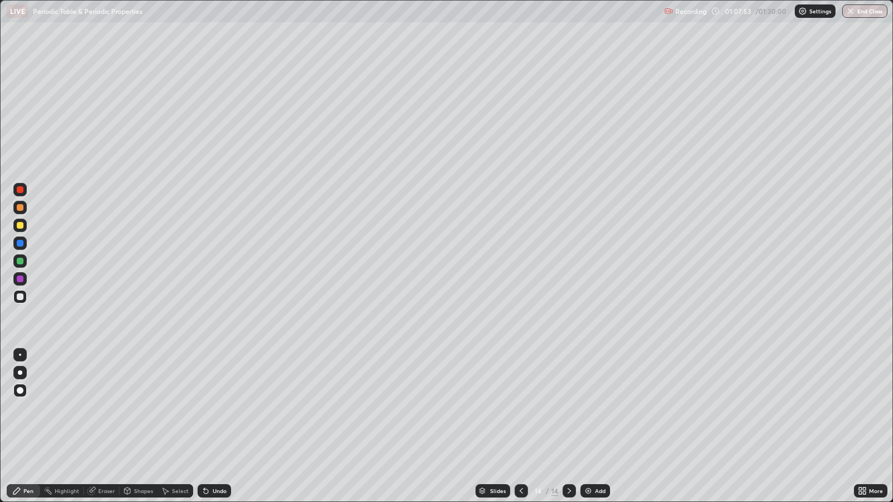
click at [21, 225] on div at bounding box center [20, 225] width 7 height 7
click at [20, 296] on div at bounding box center [20, 297] width 7 height 7
click at [216, 408] on div "Undo" at bounding box center [214, 490] width 33 height 13
click at [213, 408] on div "Undo" at bounding box center [214, 490] width 33 height 13
click at [210, 408] on div "Undo" at bounding box center [214, 490] width 33 height 13
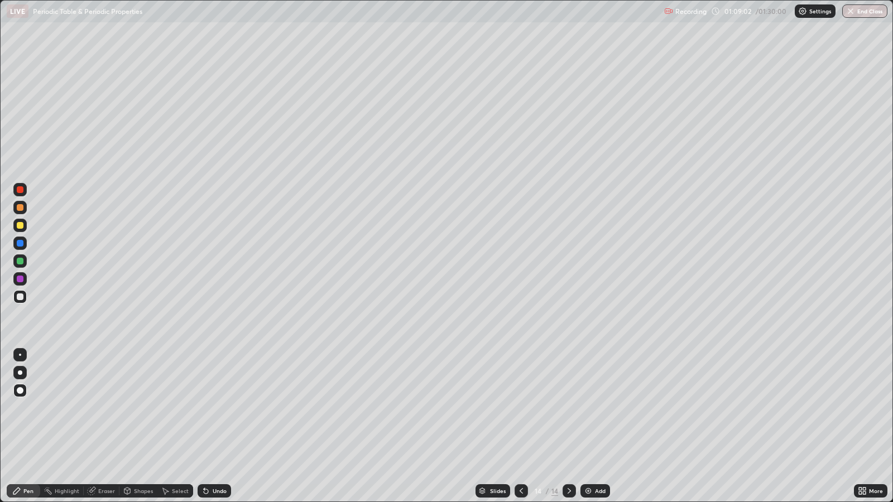
click at [207, 408] on icon at bounding box center [206, 492] width 4 height 4
click at [204, 408] on icon at bounding box center [206, 492] width 4 height 4
click at [139, 408] on div "Shapes" at bounding box center [143, 491] width 19 height 6
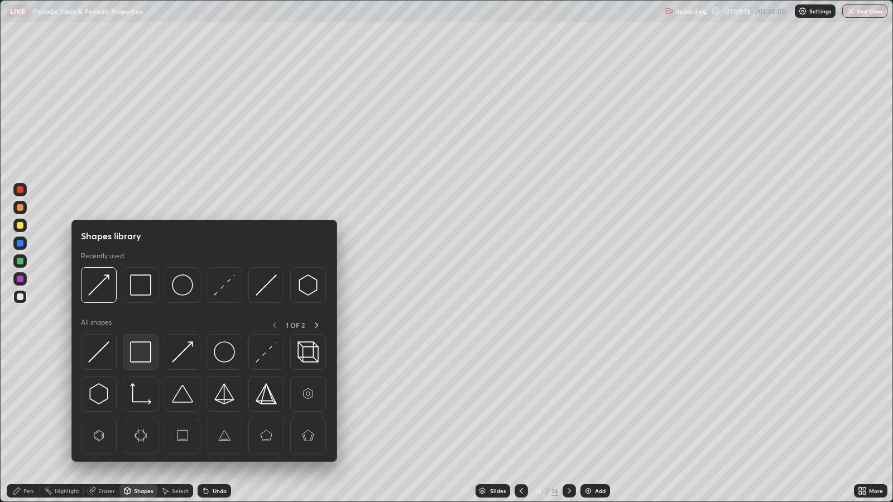
click at [141, 353] on img at bounding box center [140, 352] width 21 height 21
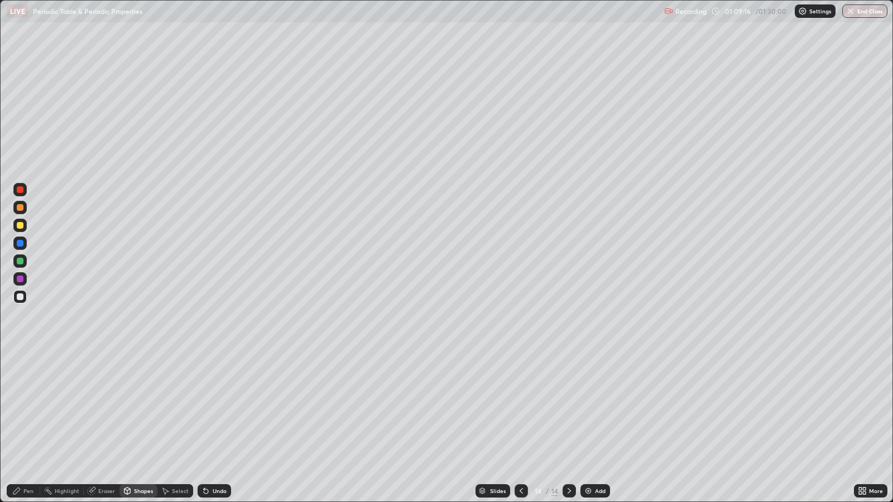
click at [18, 277] on div at bounding box center [20, 279] width 7 height 7
click at [27, 408] on div "Pen" at bounding box center [28, 491] width 10 height 6
click at [215, 408] on div "Undo" at bounding box center [214, 490] width 33 height 13
click at [219, 408] on div "Undo" at bounding box center [214, 490] width 33 height 13
click at [215, 408] on div "Undo" at bounding box center [214, 490] width 33 height 13
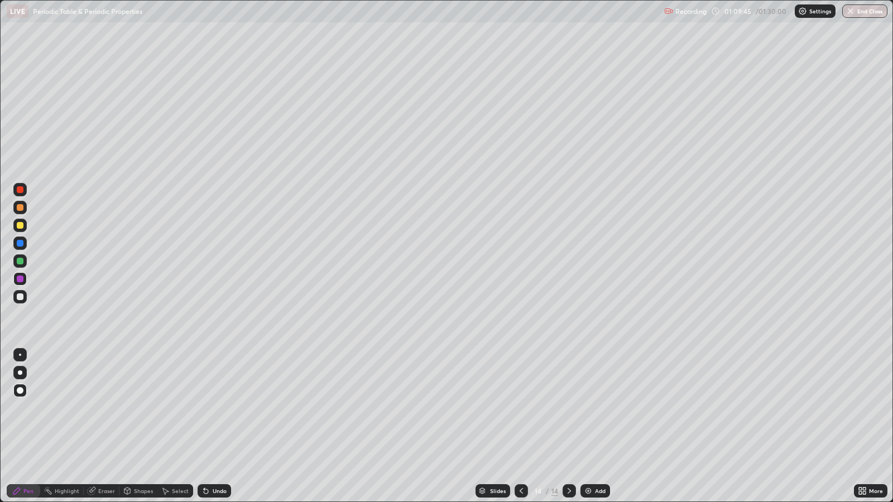
click at [22, 226] on div at bounding box center [20, 225] width 7 height 7
click at [21, 295] on div at bounding box center [20, 297] width 7 height 7
click at [19, 228] on div at bounding box center [20, 225] width 7 height 7
click at [20, 276] on div at bounding box center [20, 279] width 7 height 7
click at [603, 408] on div "Add" at bounding box center [600, 491] width 11 height 6
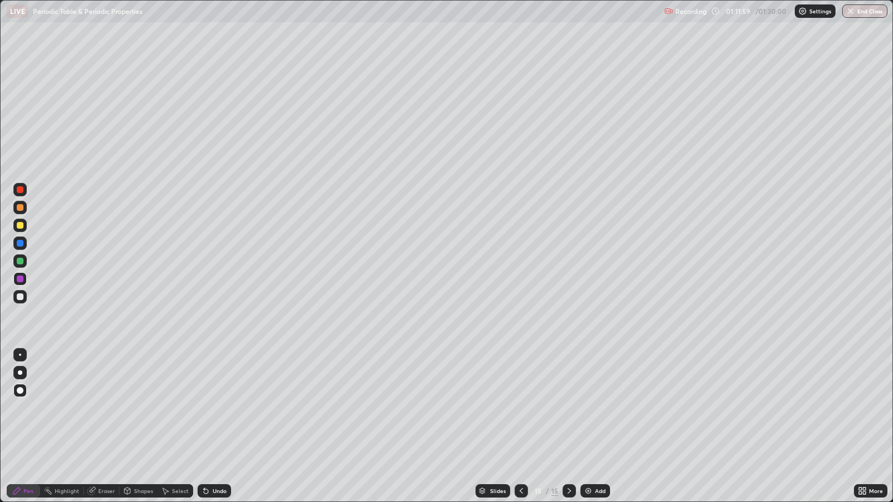
click at [20, 225] on div at bounding box center [20, 225] width 7 height 7
click at [20, 278] on div at bounding box center [20, 279] width 7 height 7
click at [20, 225] on div at bounding box center [20, 225] width 7 height 7
click at [22, 262] on div at bounding box center [20, 261] width 7 height 7
click at [24, 279] on div at bounding box center [19, 278] width 13 height 13
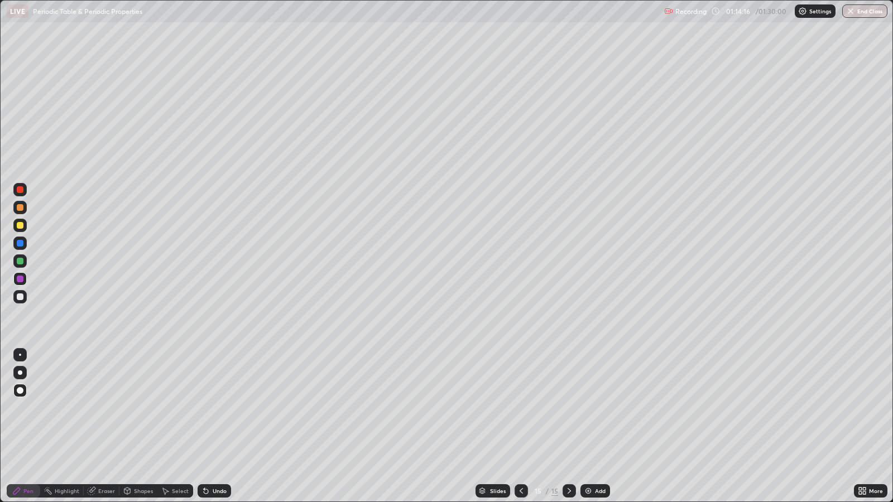
click at [141, 408] on div "Shapes" at bounding box center [143, 491] width 19 height 6
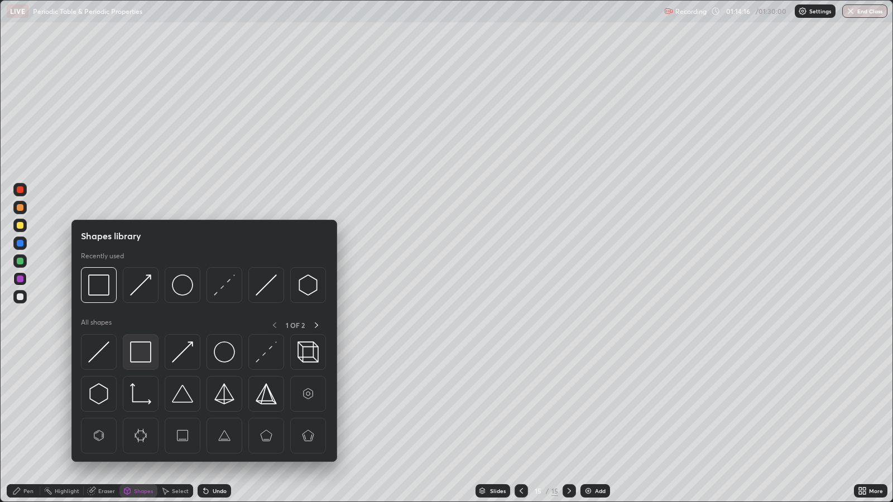
click at [145, 353] on img at bounding box center [140, 352] width 21 height 21
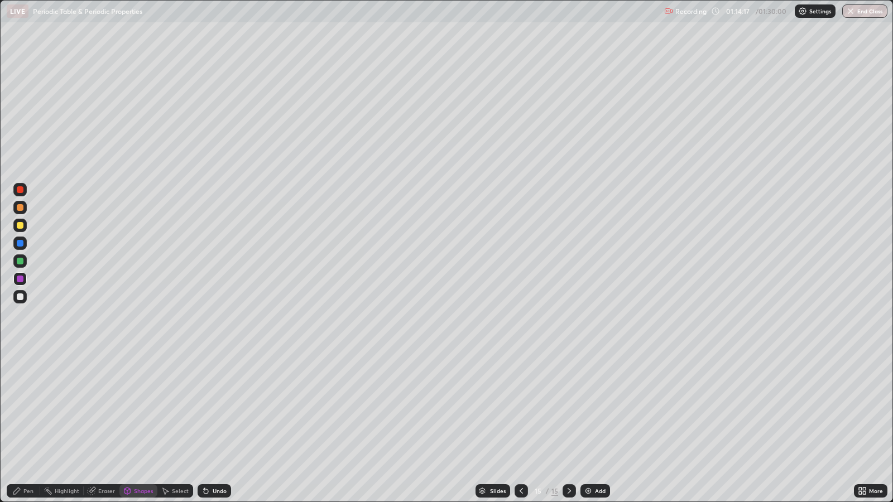
click at [21, 260] on div at bounding box center [20, 261] width 7 height 7
click at [22, 279] on div at bounding box center [20, 279] width 7 height 7
click at [219, 408] on div "Undo" at bounding box center [220, 491] width 14 height 6
click at [28, 408] on div "Pen" at bounding box center [28, 491] width 10 height 6
click at [20, 261] on div at bounding box center [20, 261] width 7 height 7
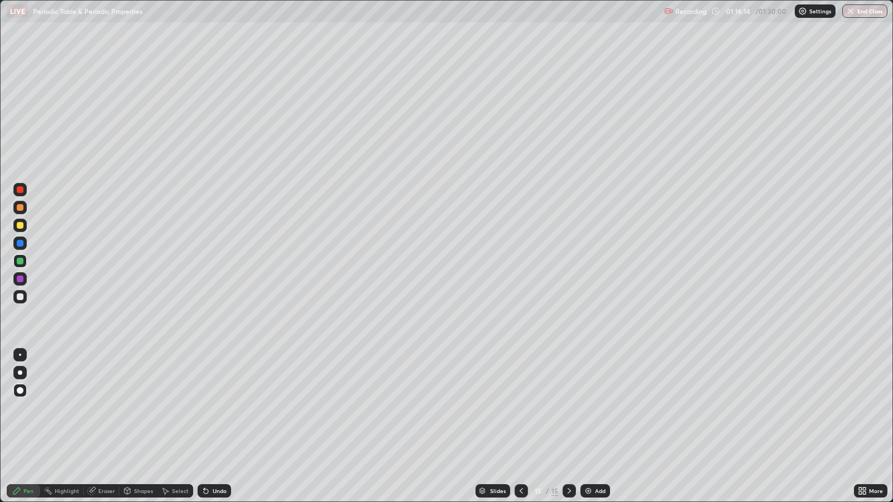
click at [22, 262] on div at bounding box center [20, 261] width 7 height 7
click at [597, 408] on div "Add" at bounding box center [600, 491] width 11 height 6
click at [20, 225] on div at bounding box center [20, 225] width 7 height 7
click at [104, 408] on div "Eraser" at bounding box center [106, 491] width 17 height 6
click at [30, 408] on div "Pen" at bounding box center [28, 491] width 10 height 6
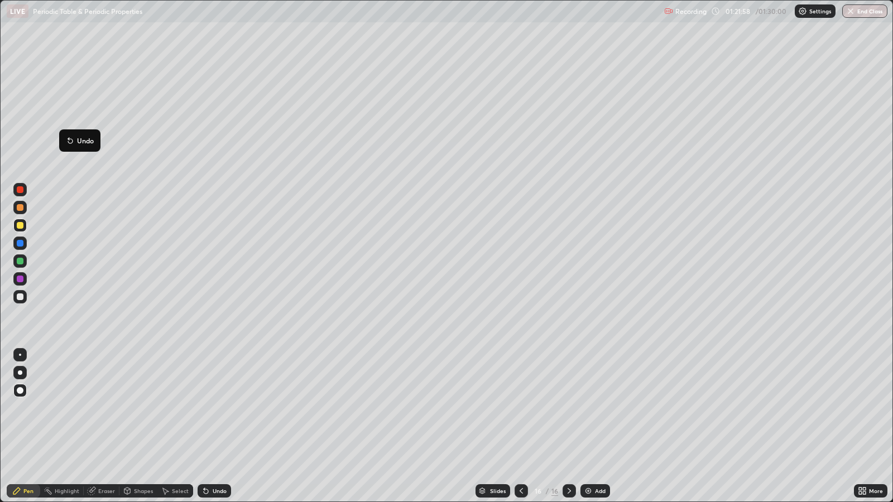
click at [21, 408] on div "Pen" at bounding box center [23, 490] width 33 height 13
click at [22, 262] on div at bounding box center [20, 261] width 7 height 7
click at [217, 408] on div "Undo" at bounding box center [220, 491] width 14 height 6
click at [222, 408] on div "Undo" at bounding box center [220, 491] width 14 height 6
click at [21, 296] on div at bounding box center [20, 297] width 7 height 7
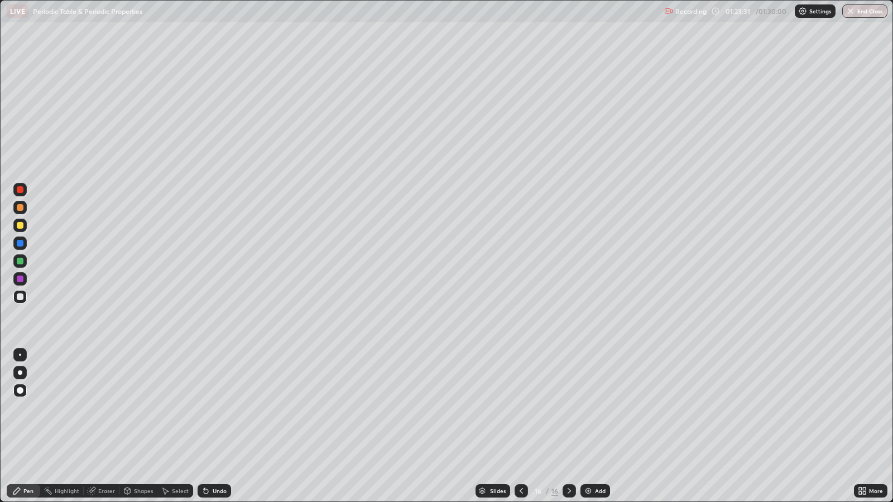
click at [140, 408] on div "Shapes" at bounding box center [143, 491] width 19 height 6
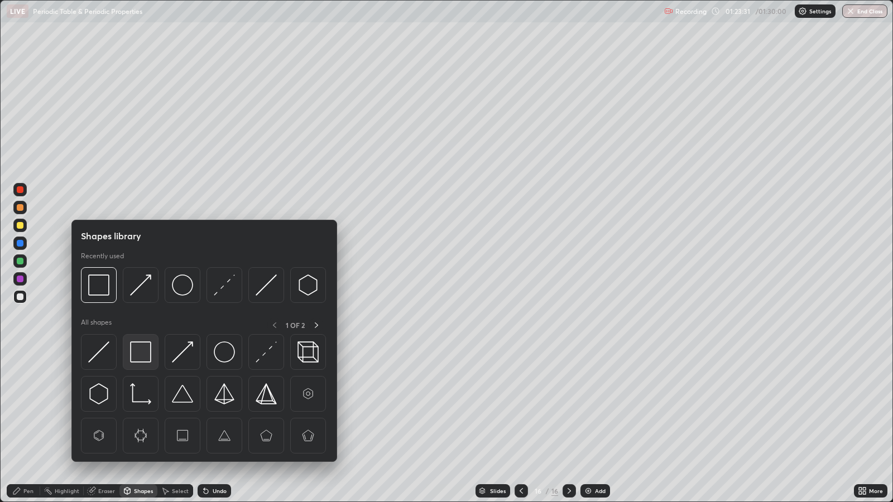
click at [147, 352] on img at bounding box center [140, 352] width 21 height 21
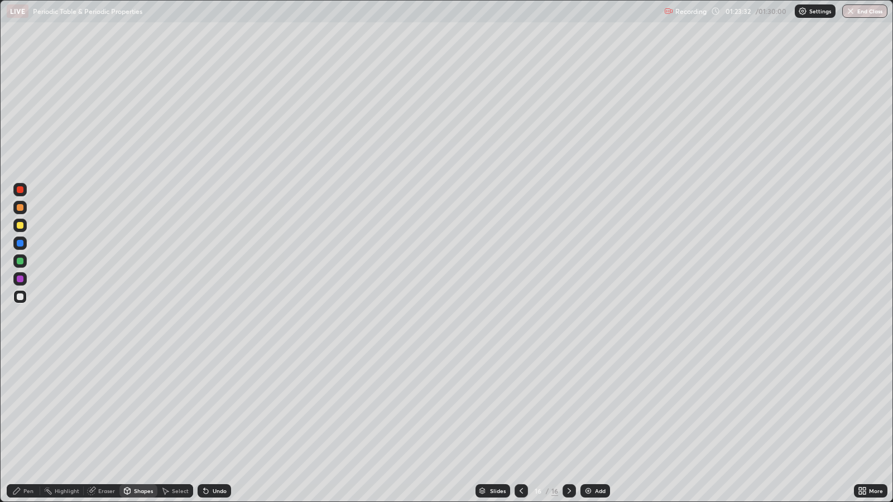
click at [22, 277] on div at bounding box center [20, 279] width 7 height 7
click at [869, 11] on button "End Class" at bounding box center [865, 10] width 44 height 13
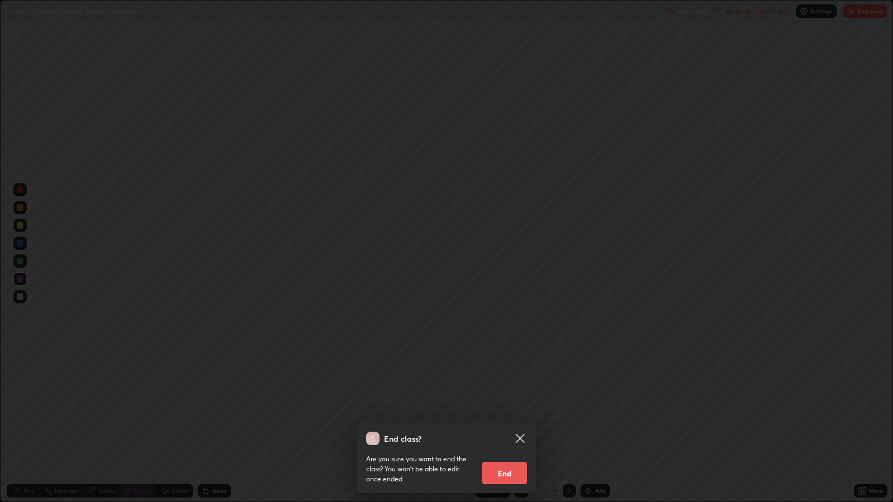
click at [499, 408] on button "End" at bounding box center [504, 473] width 45 height 22
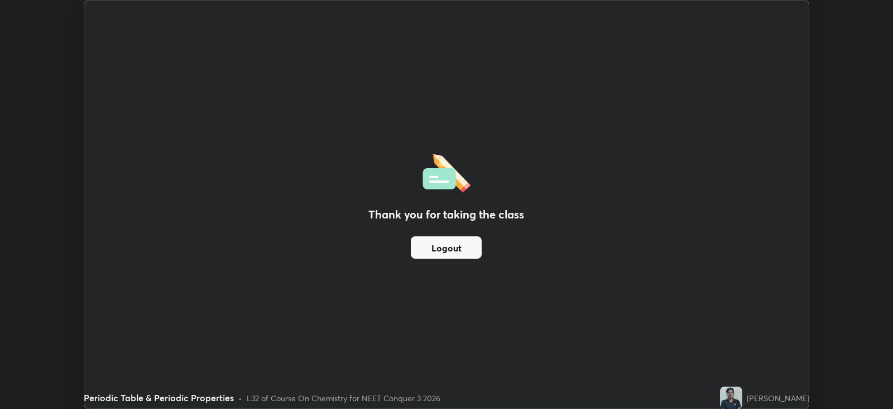
scroll to position [55407, 54922]
